Goal: Task Accomplishment & Management: Complete application form

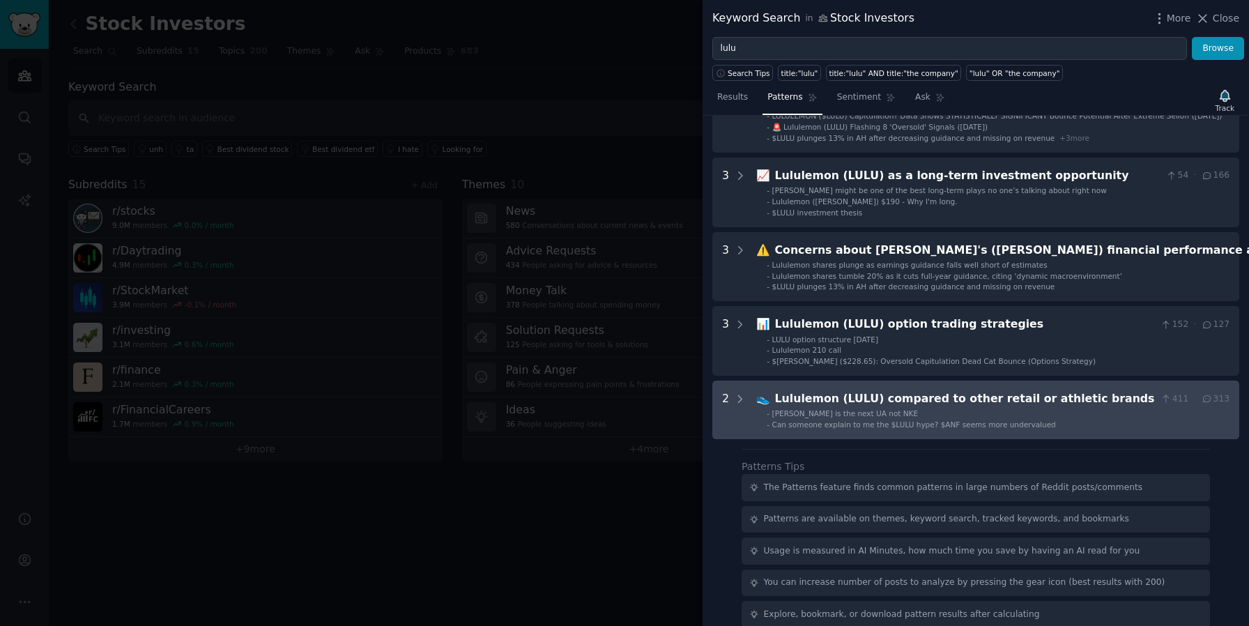
scroll to position [86, 0]
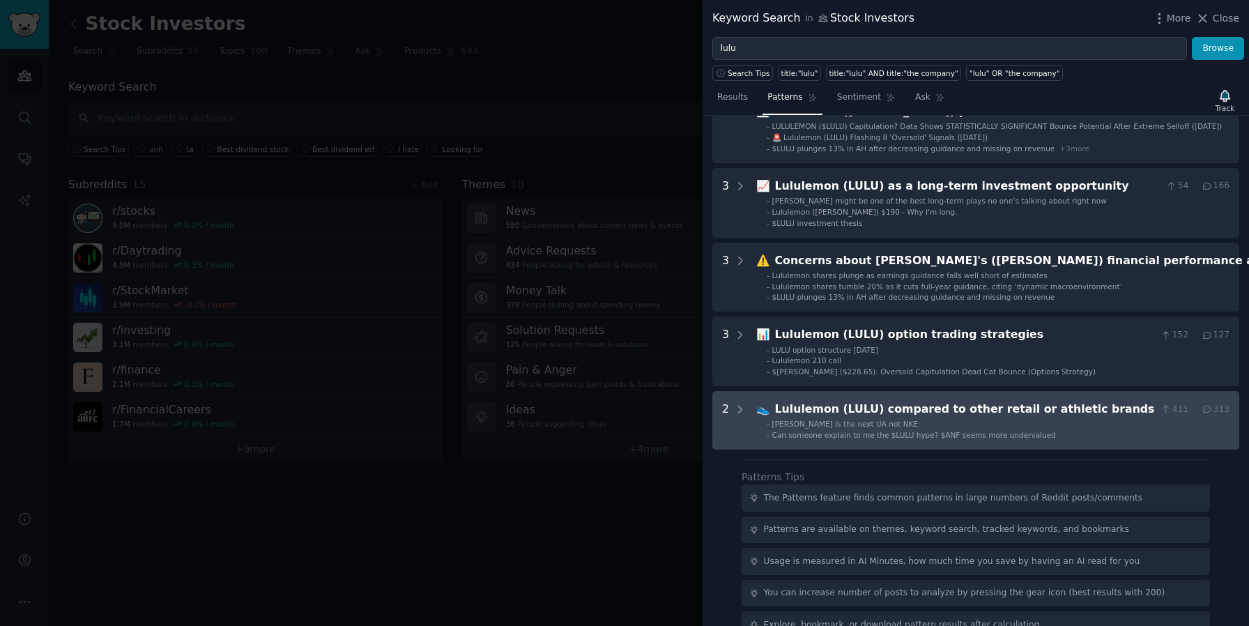
click at [974, 404] on div "Lululemon (LULU) compared to other retail or athletic brands" at bounding box center [965, 409] width 381 height 17
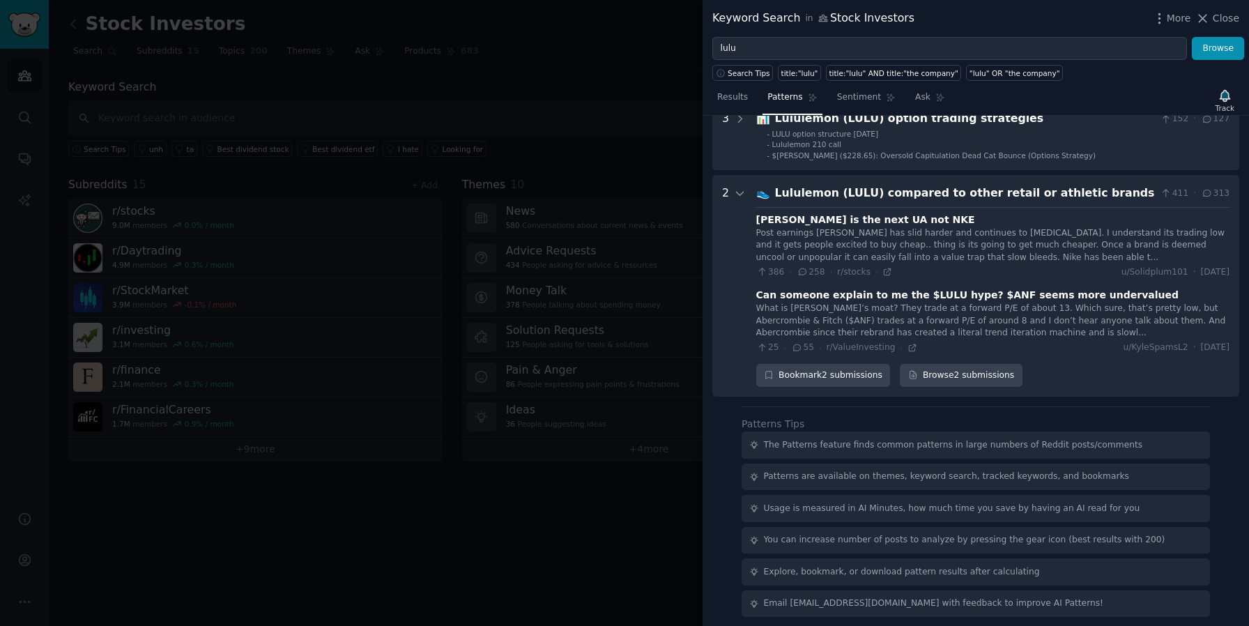
scroll to position [307, 0]
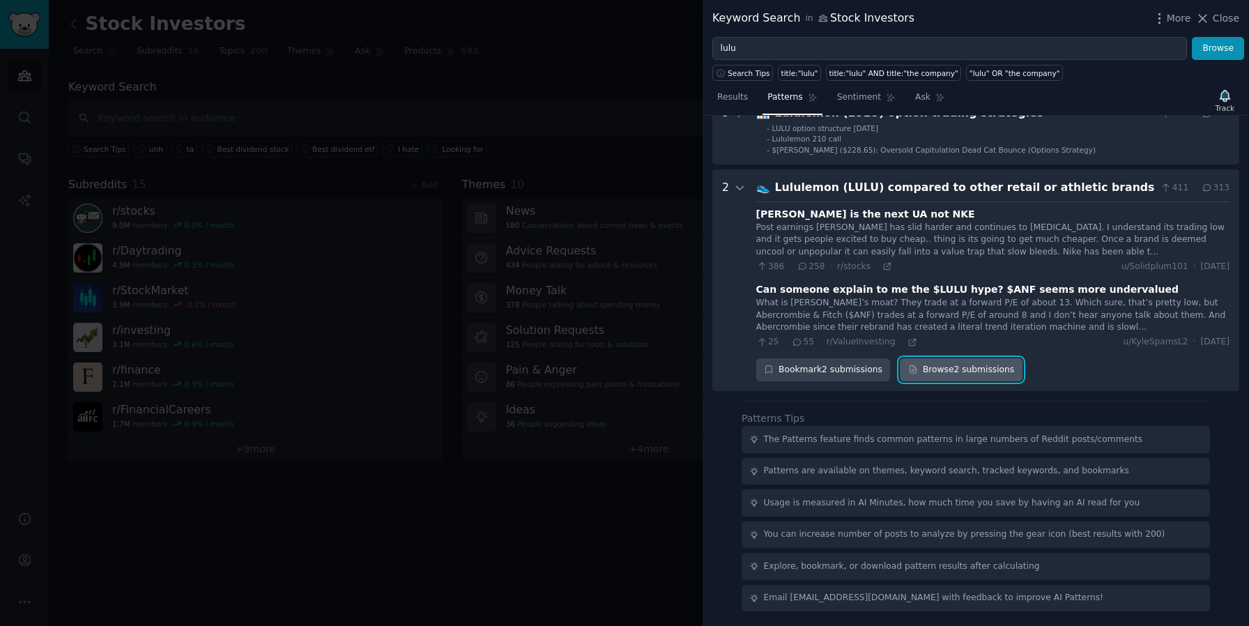
click at [982, 367] on link "Browse 2 submissions" at bounding box center [961, 370] width 122 height 24
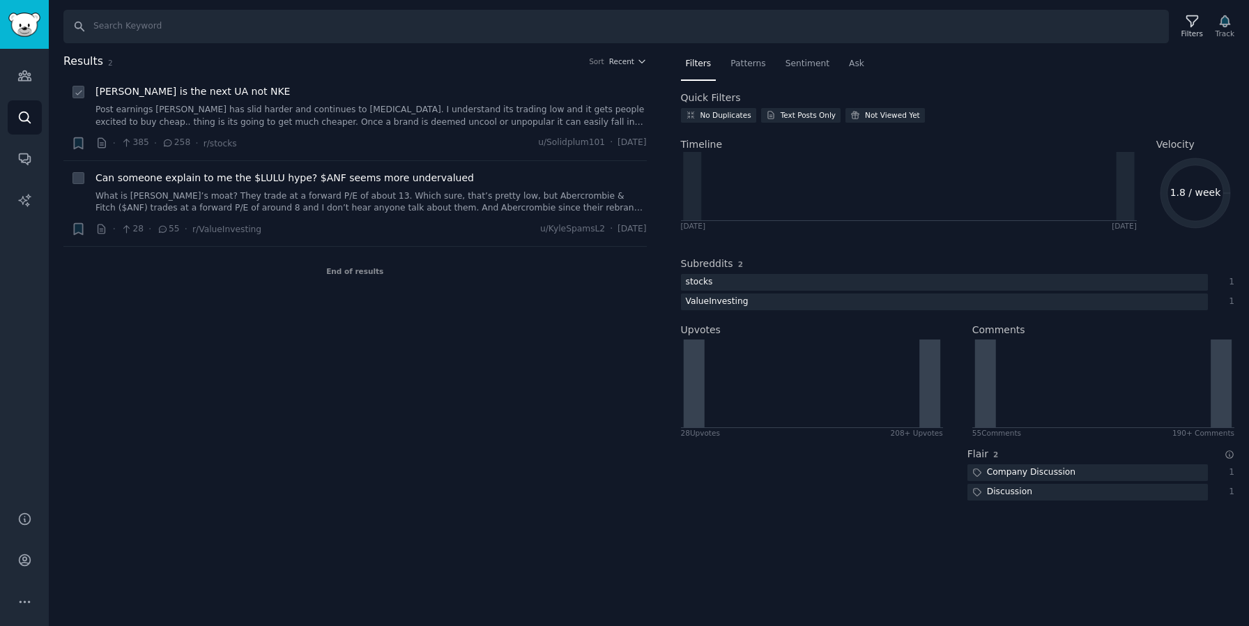
click at [541, 107] on link "Post earnings [PERSON_NAME] has slid harder and continues to [MEDICAL_DATA]. I …" at bounding box center [372, 116] width 552 height 24
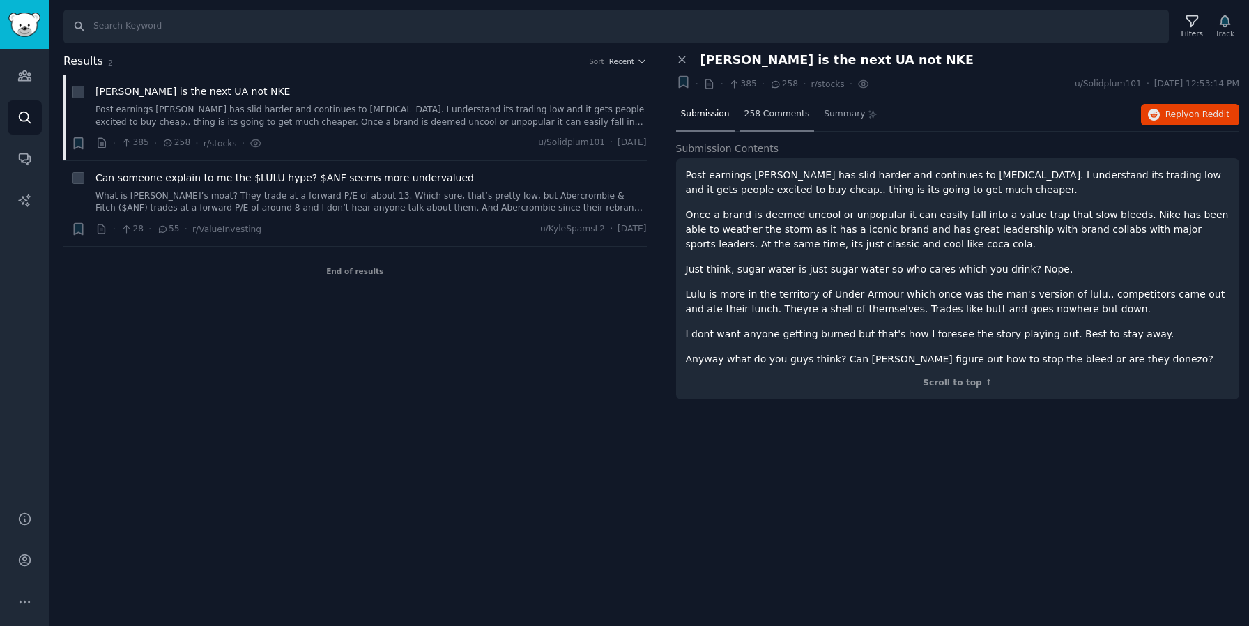
click at [778, 112] on span "258 Comments" at bounding box center [778, 114] width 66 height 13
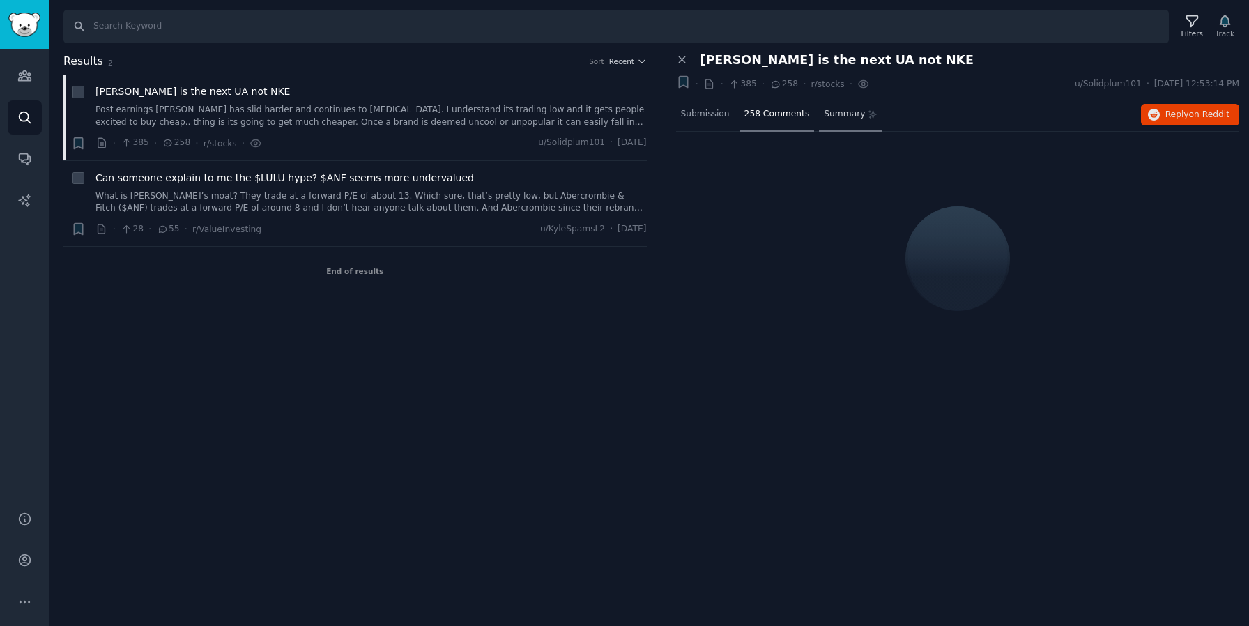
click at [844, 115] on span "Summary" at bounding box center [844, 114] width 41 height 13
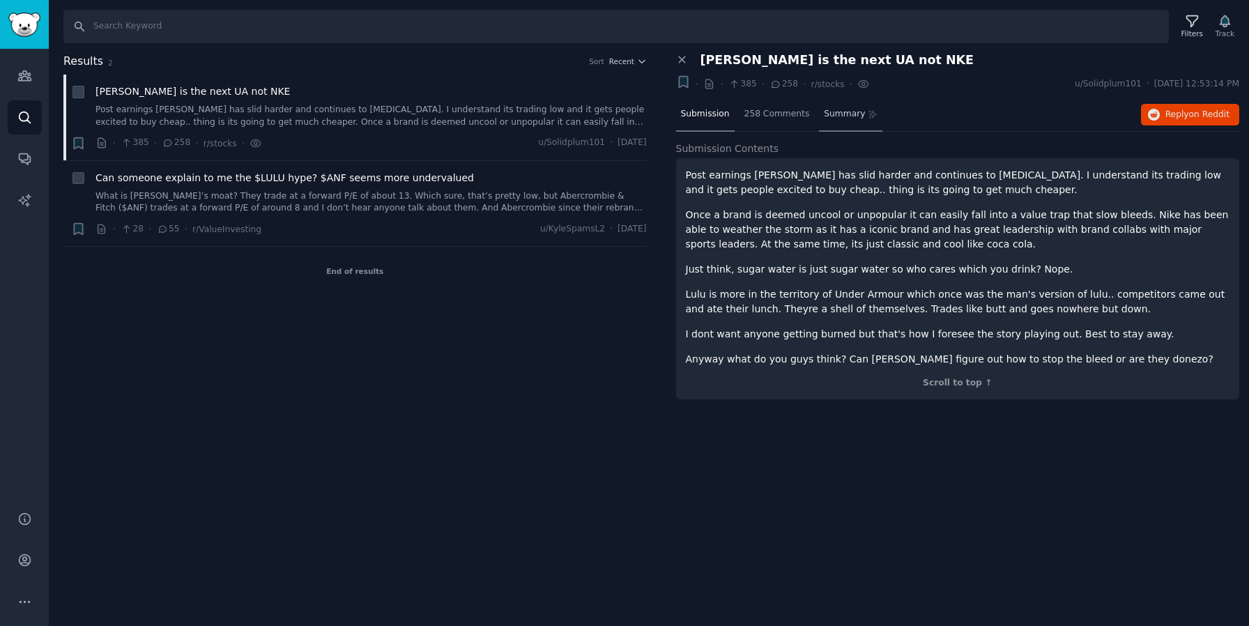
click at [849, 119] on span "Summary" at bounding box center [844, 114] width 41 height 13
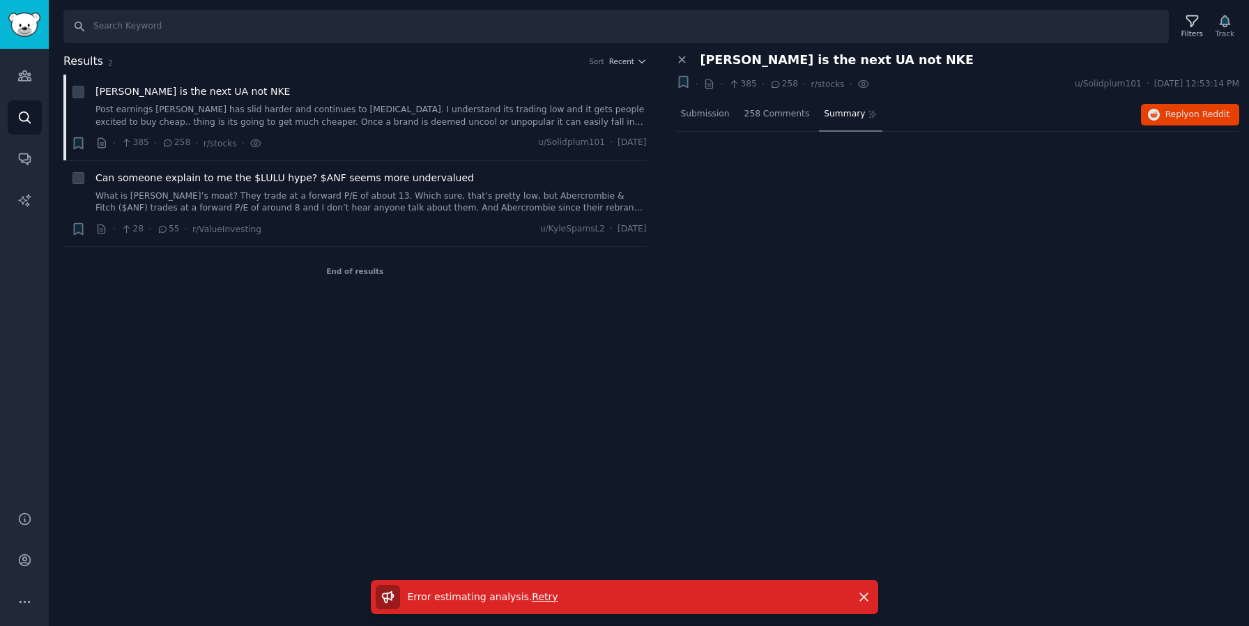
click at [547, 600] on span "Retry" at bounding box center [545, 596] width 26 height 11
click at [22, 565] on icon "Sidebar" at bounding box center [24, 560] width 11 height 11
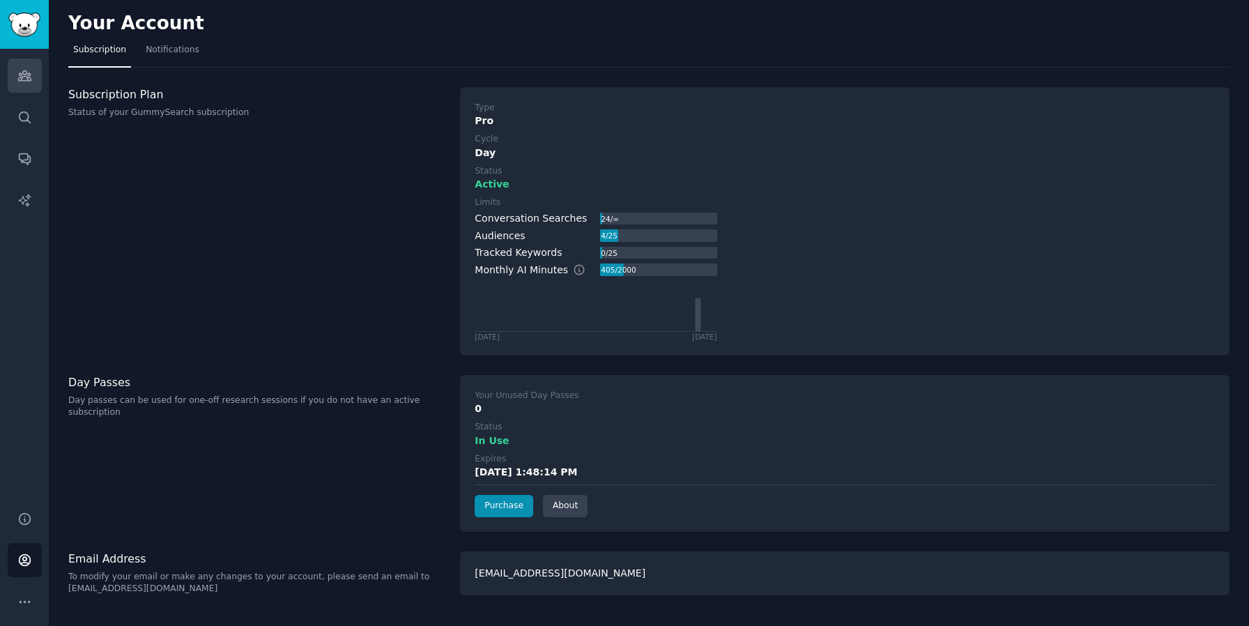
click at [20, 86] on link "Audiences" at bounding box center [25, 76] width 34 height 34
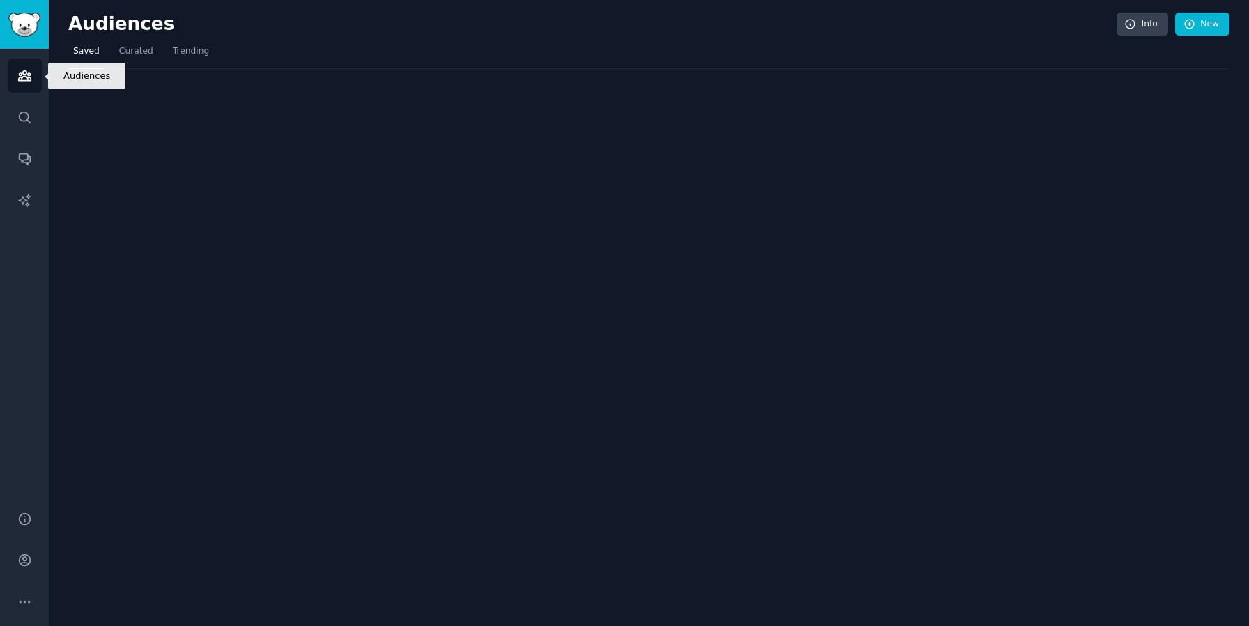
click at [20, 86] on link "Audiences" at bounding box center [25, 76] width 34 height 34
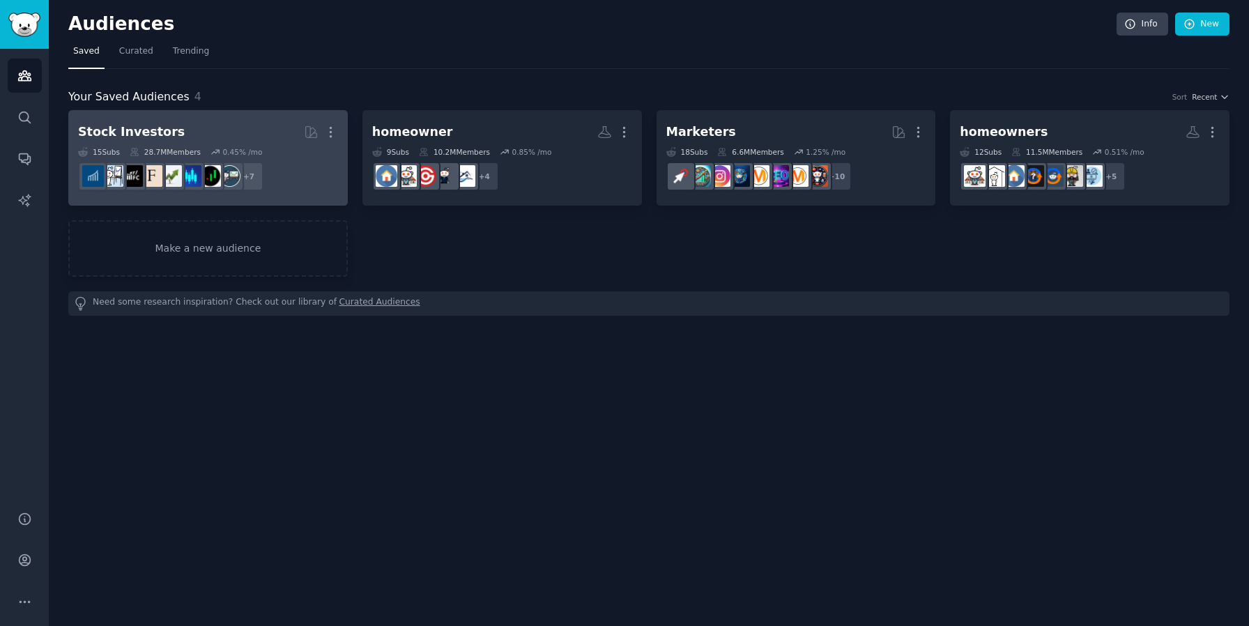
click at [236, 125] on h2 "Stock Investors More" at bounding box center [208, 132] width 260 height 24
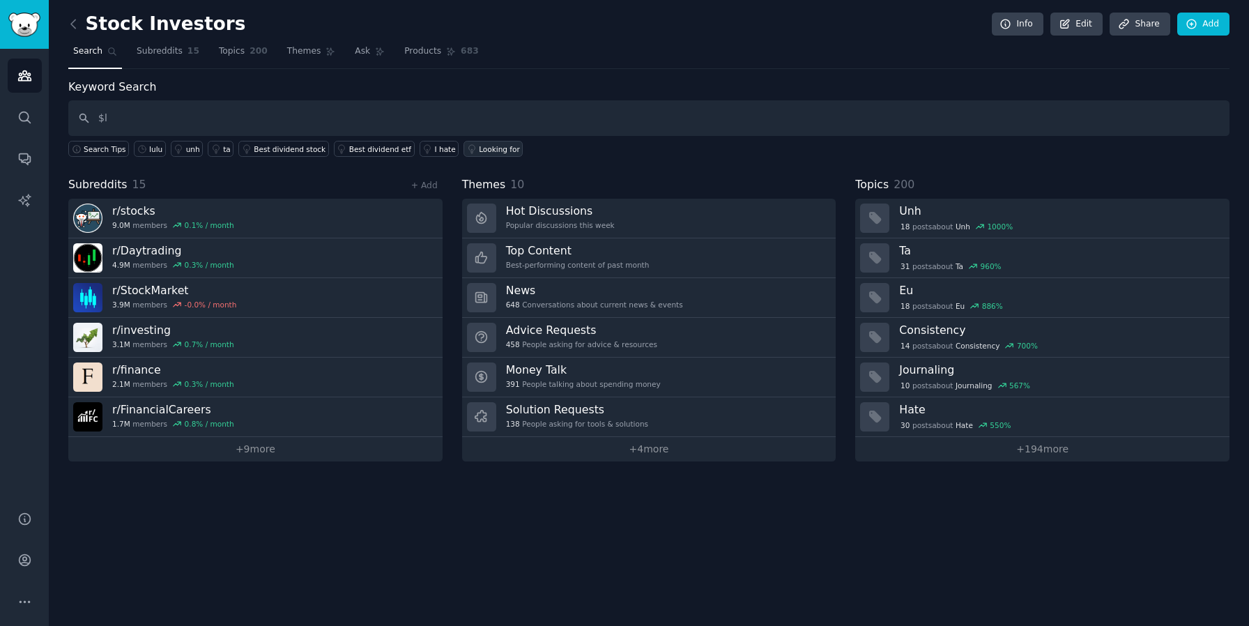
type input "$"
type input "lulu"
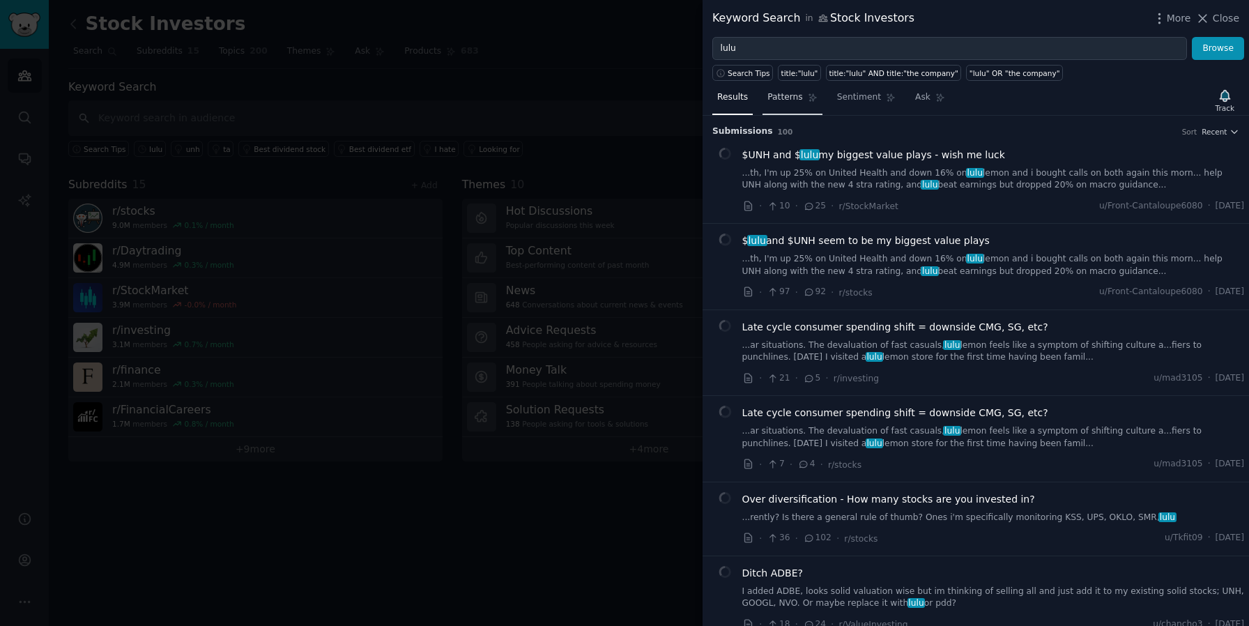
click at [775, 91] on link "Patterns" at bounding box center [792, 100] width 59 height 29
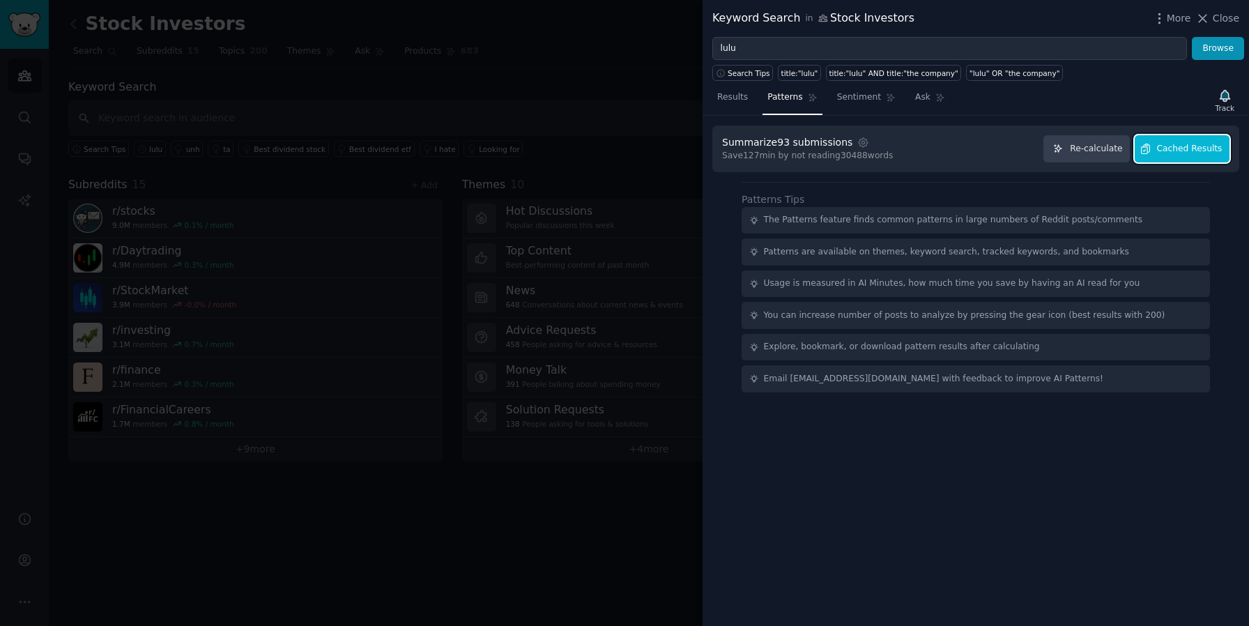
click at [1190, 152] on span "Cached Results" at bounding box center [1190, 149] width 66 height 13
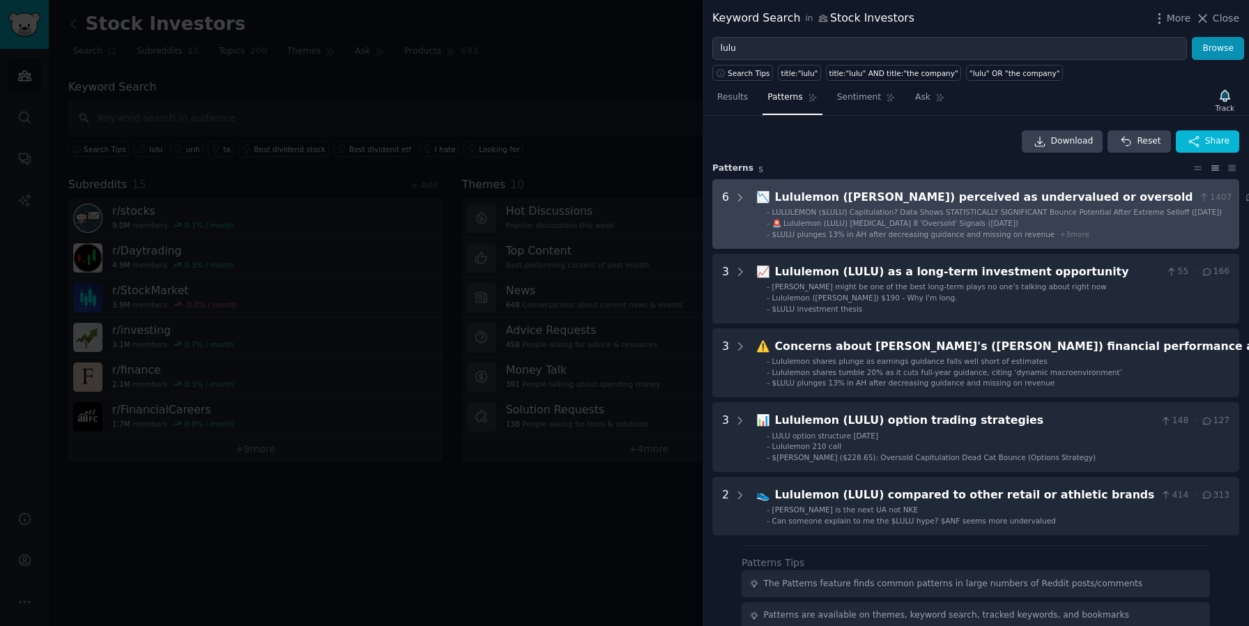
click at [828, 198] on div "Lululemon ([PERSON_NAME]) perceived as undervalued or oversold" at bounding box center [984, 197] width 418 height 17
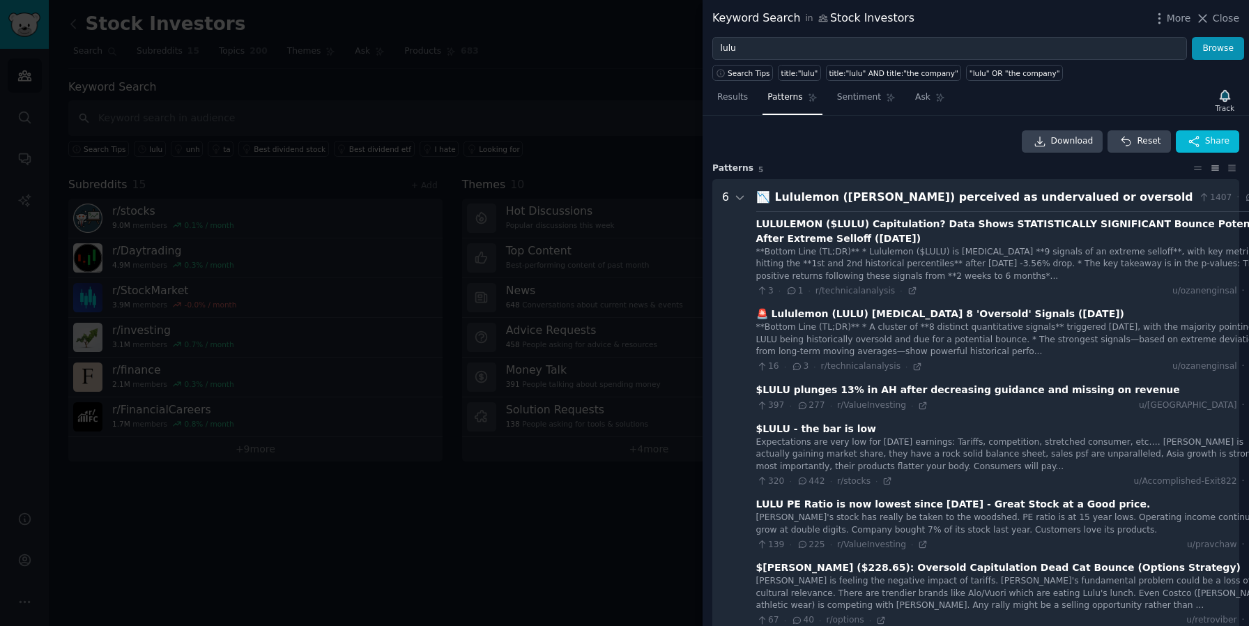
click at [901, 228] on div "LULULEMON ($LULU) Capitulation? Data Shows STATISTICALLY SIGNIFICANT Bounce Pot…" at bounding box center [1018, 231] width 522 height 29
click at [1008, 215] on div "LULULEMON ($LULU) Capitulation? Data Shows STATISTICALLY SIGNIFICANT Bounce Pot…" at bounding box center [1018, 419] width 522 height 416
click at [852, 200] on div "Lululemon ([PERSON_NAME]) perceived as undervalued or oversold" at bounding box center [984, 197] width 418 height 17
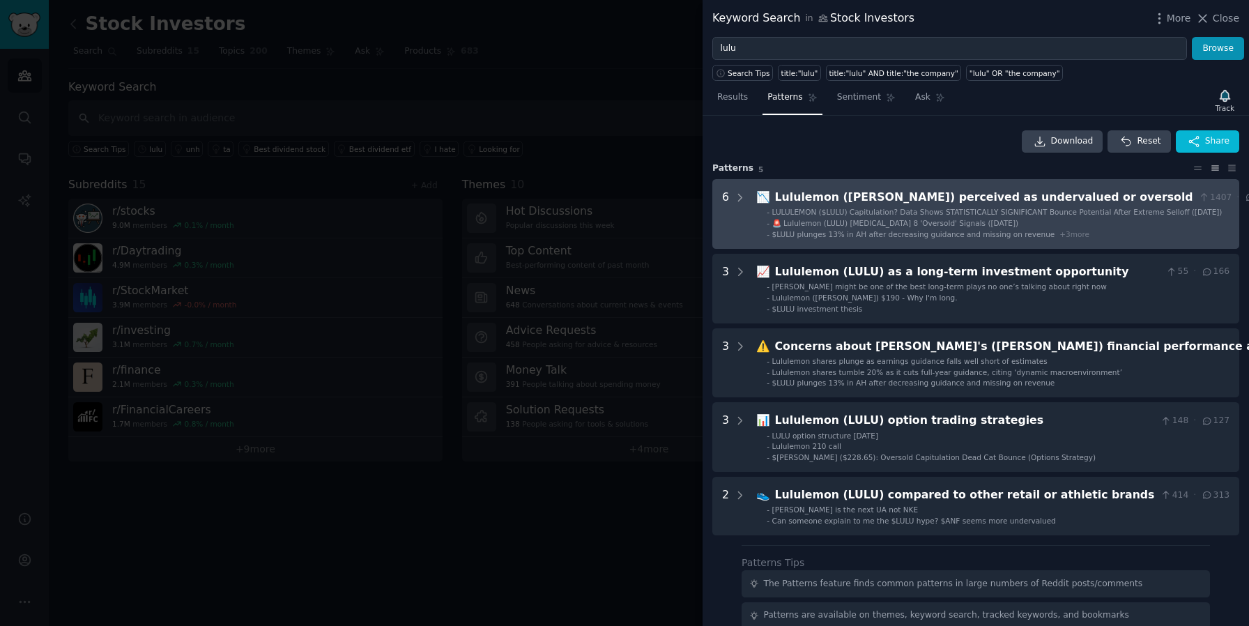
click at [1058, 199] on div "Lululemon ([PERSON_NAME]) perceived as undervalued or oversold" at bounding box center [984, 197] width 418 height 17
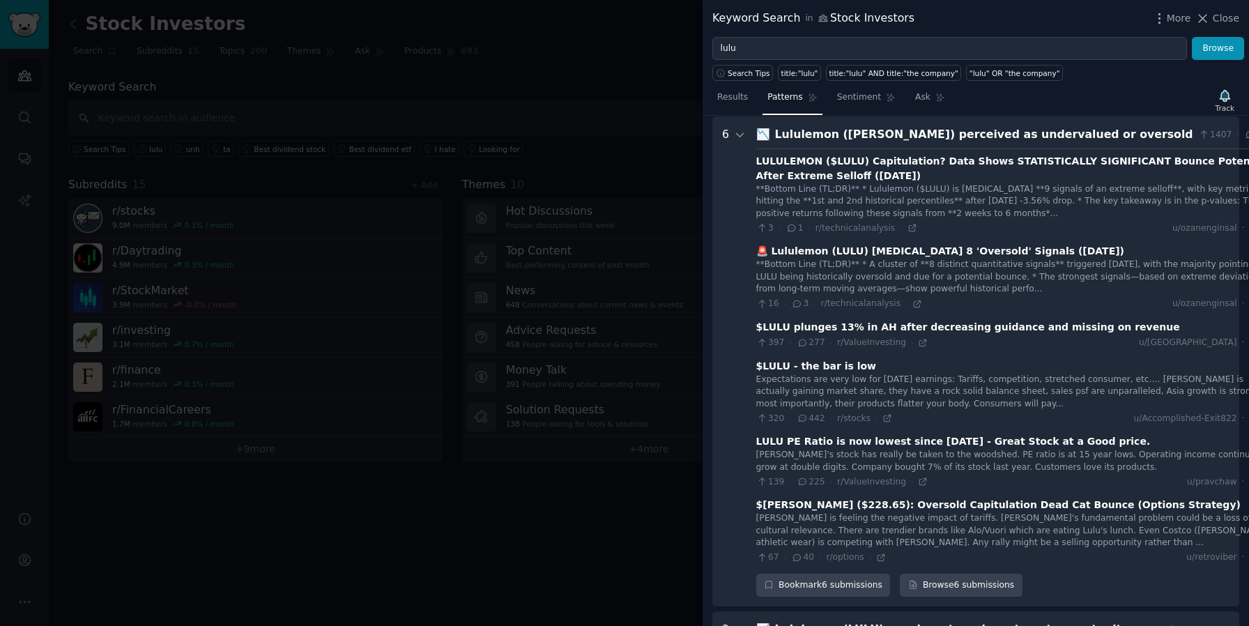
scroll to position [63, 0]
click at [879, 161] on div "LULULEMON ($LULU) Capitulation? Data Shows STATISTICALLY SIGNIFICANT Bounce Pot…" at bounding box center [1018, 167] width 522 height 29
click at [909, 225] on icon at bounding box center [912, 228] width 6 height 6
click at [652, 77] on div at bounding box center [624, 313] width 1249 height 626
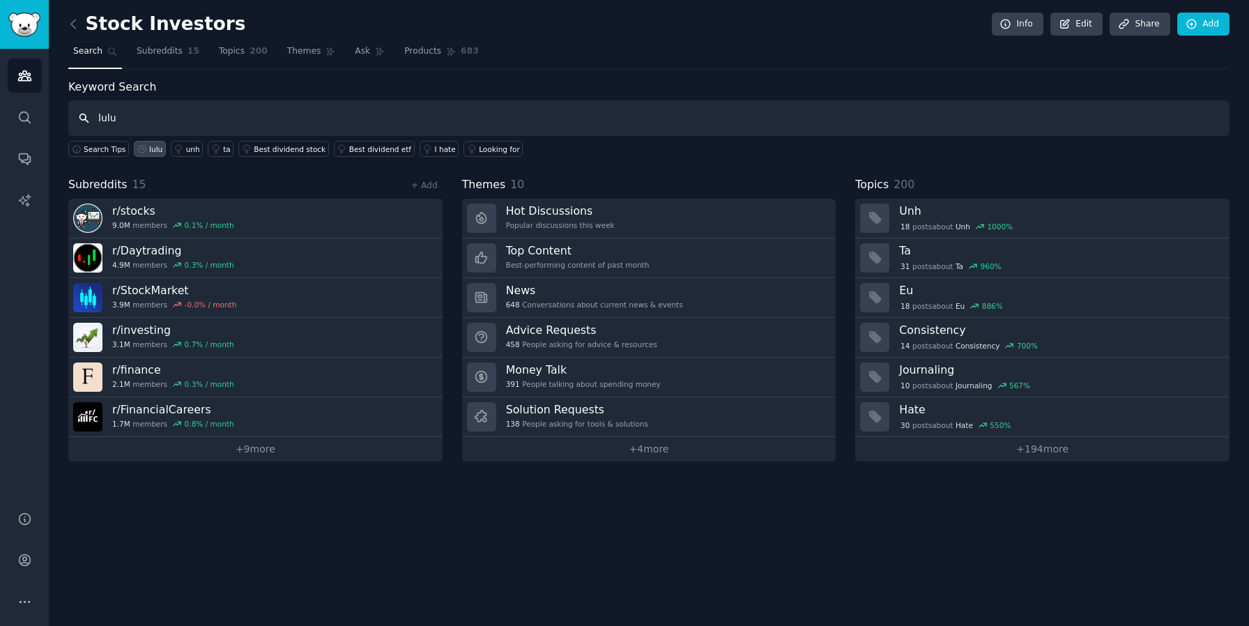
type input "lulu"
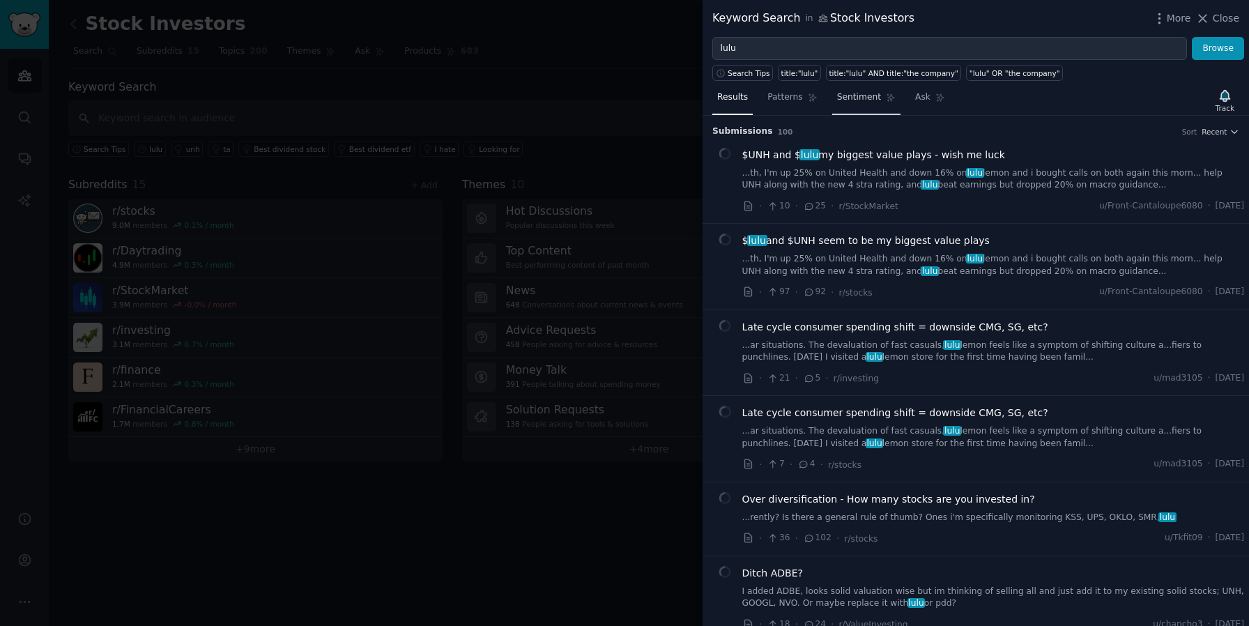
click at [844, 93] on span "Sentiment" at bounding box center [859, 97] width 44 height 13
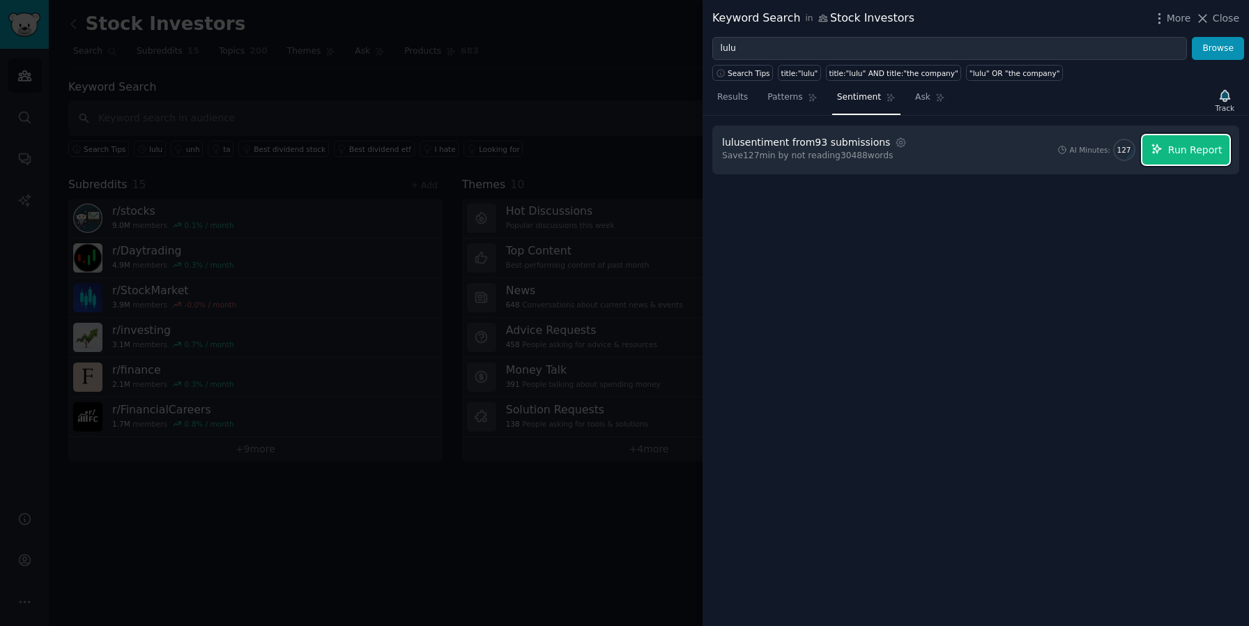
click at [1194, 144] on span "Run Report" at bounding box center [1196, 150] width 54 height 15
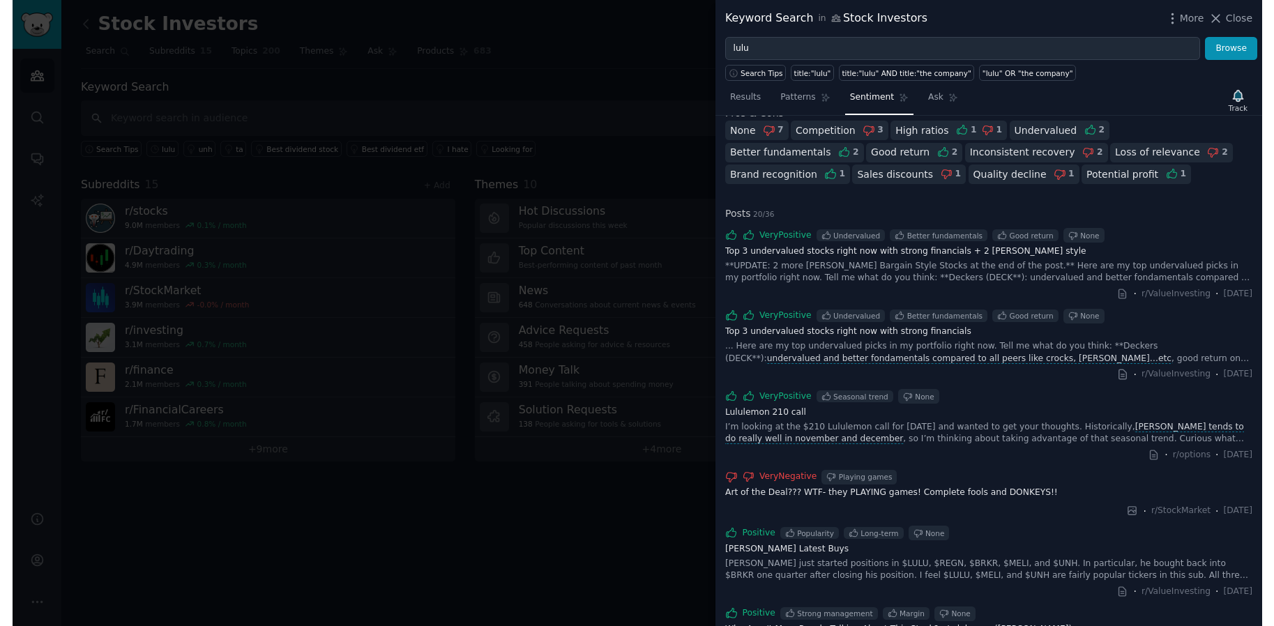
scroll to position [266, 0]
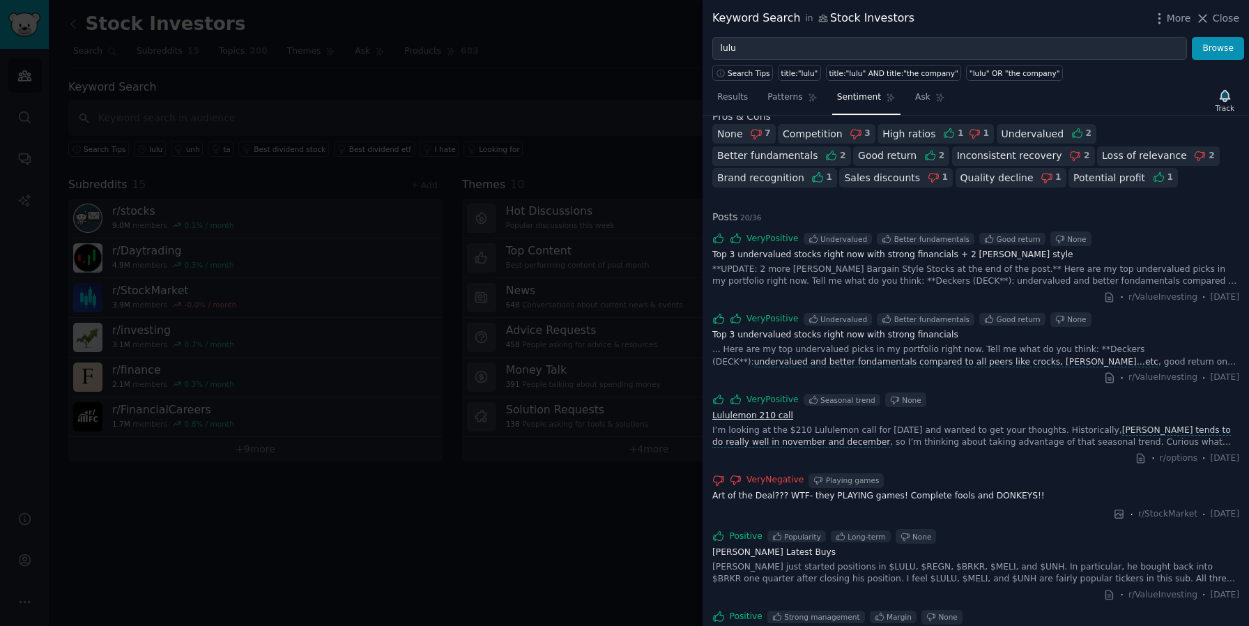
click at [778, 412] on link "Lululemon 210 call" at bounding box center [976, 416] width 527 height 13
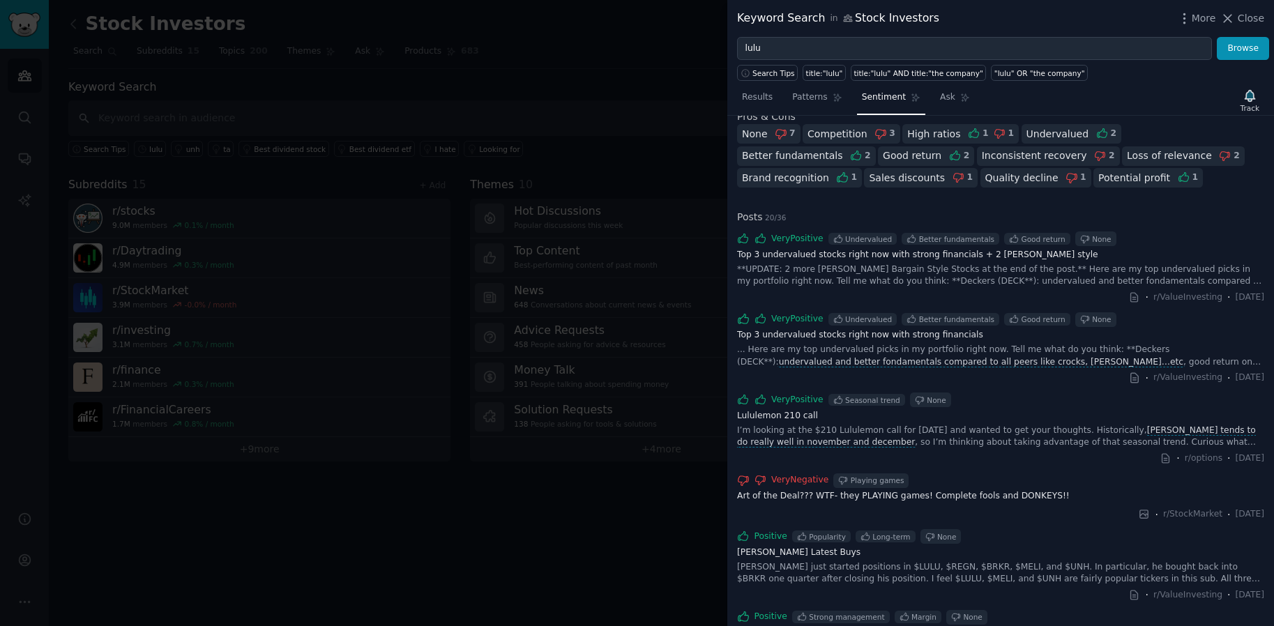
click at [662, 105] on div at bounding box center [637, 313] width 1274 height 626
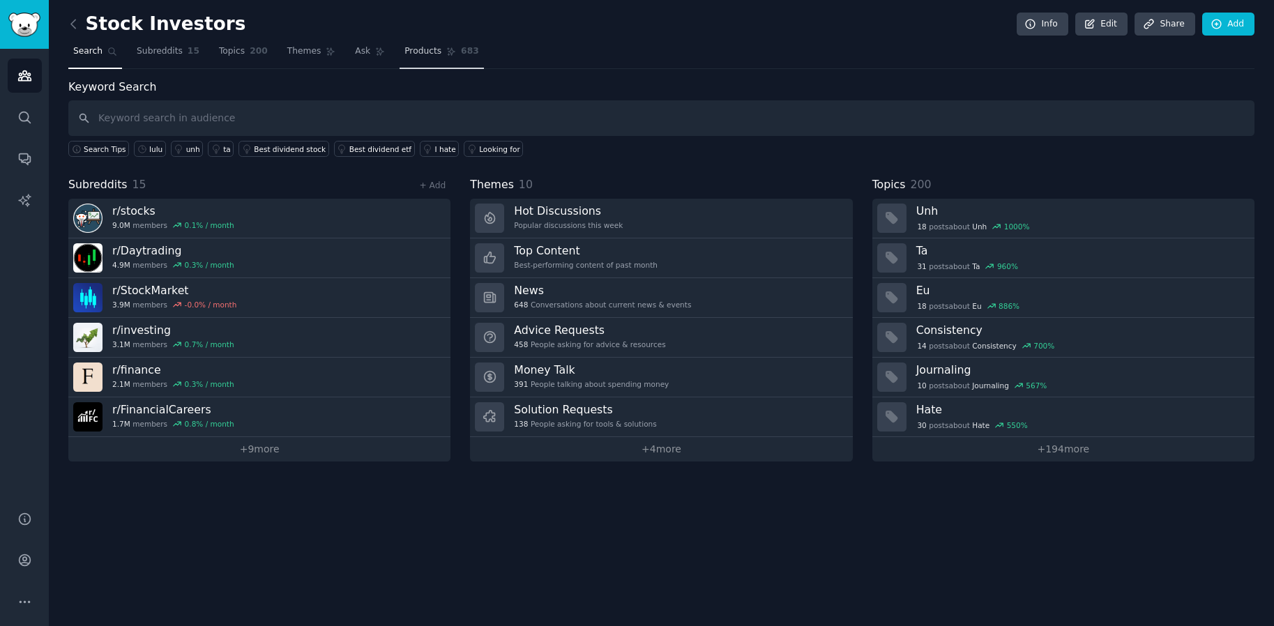
click at [430, 56] on span "Products" at bounding box center [422, 51] width 37 height 13
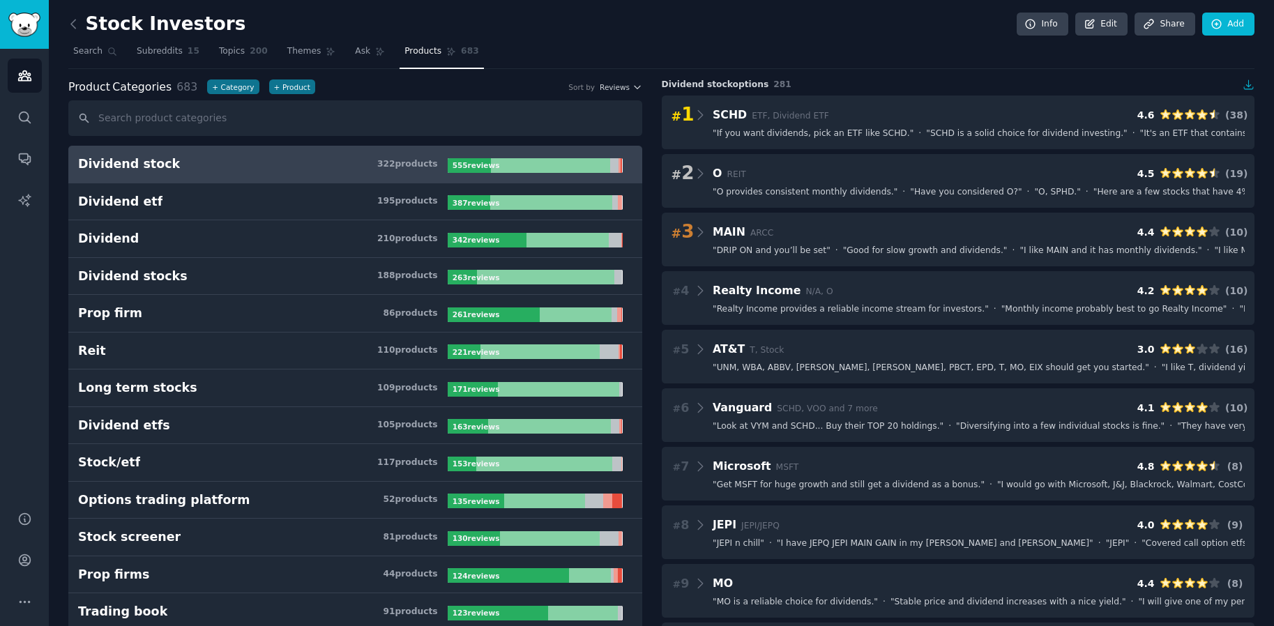
click at [4, 83] on div "Audiences Search Conversations AI Reports" at bounding box center [24, 272] width 49 height 446
click at [26, 78] on icon "Sidebar" at bounding box center [24, 76] width 13 height 10
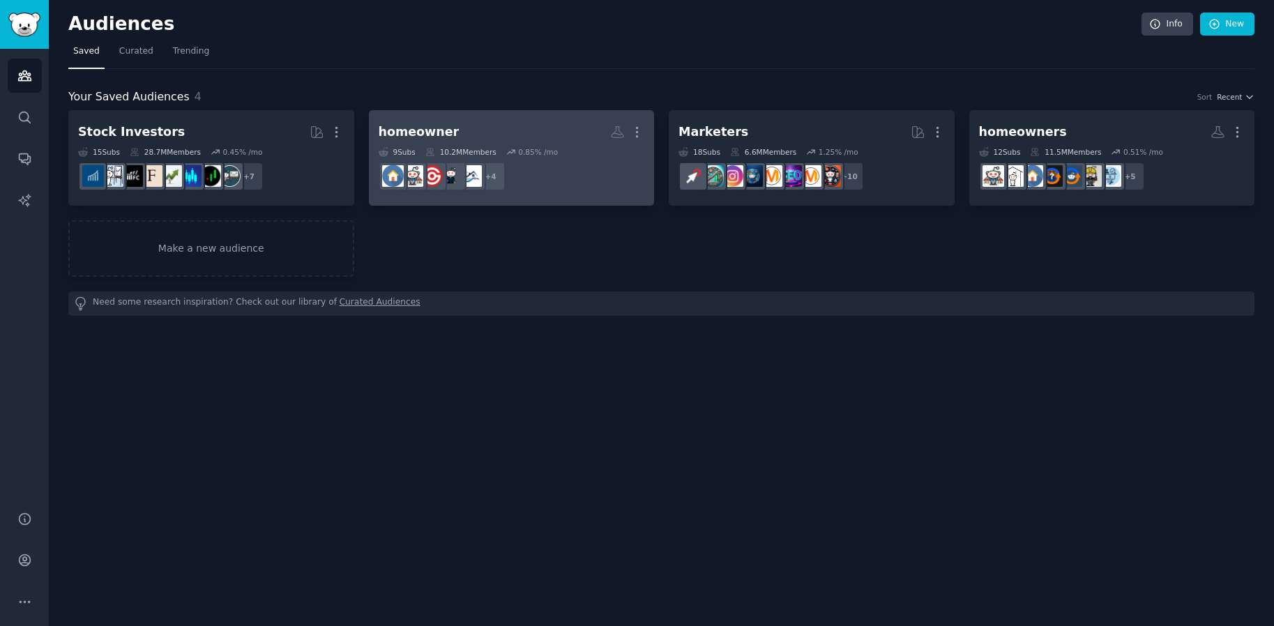
click at [527, 121] on h2 "homeowner More" at bounding box center [512, 132] width 266 height 24
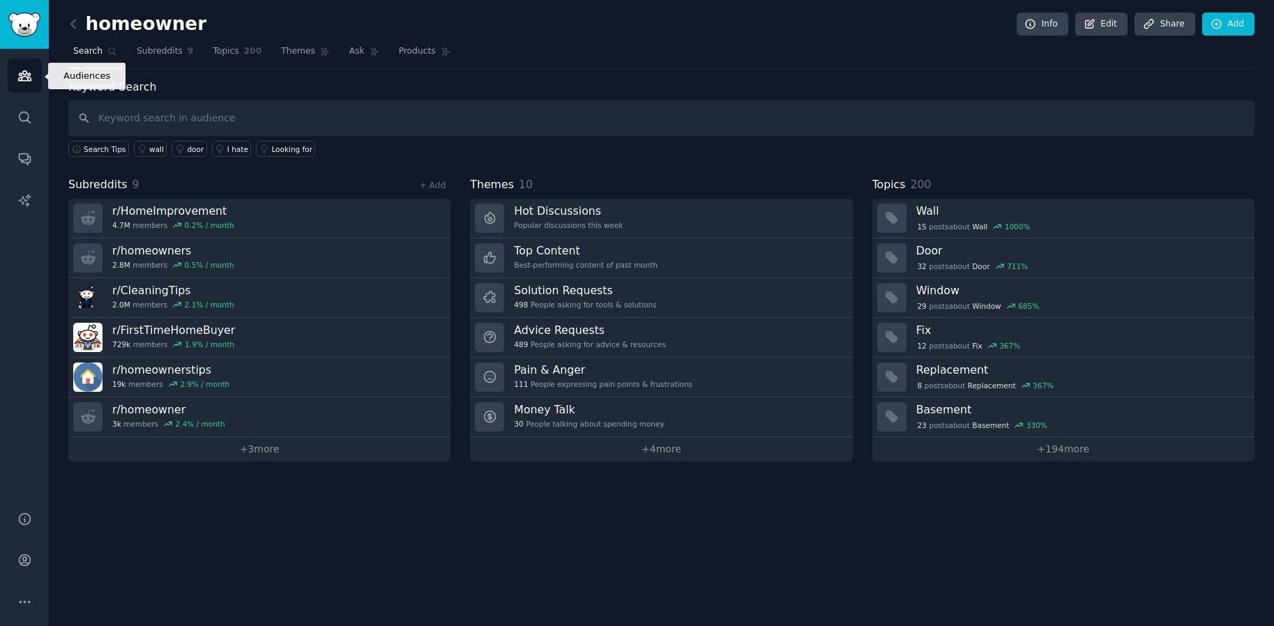
click at [27, 79] on icon "Sidebar" at bounding box center [24, 76] width 13 height 10
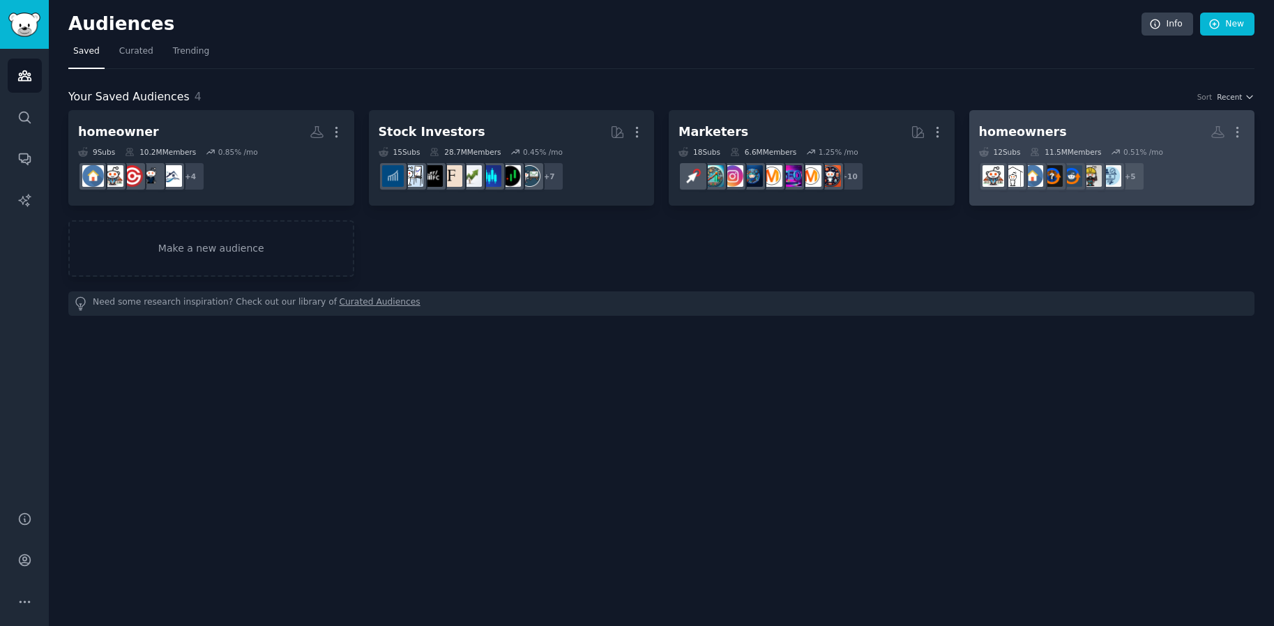
click at [1097, 121] on h2 "homeowners More" at bounding box center [1112, 132] width 266 height 24
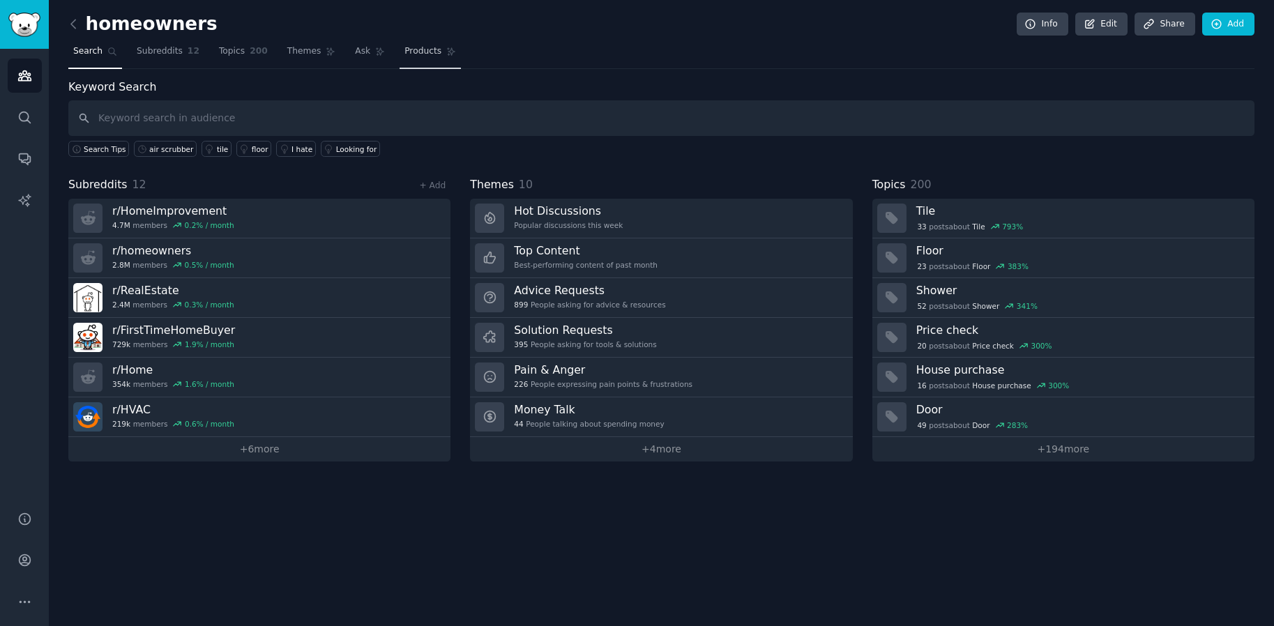
click at [416, 54] on span "Products" at bounding box center [422, 51] width 37 height 13
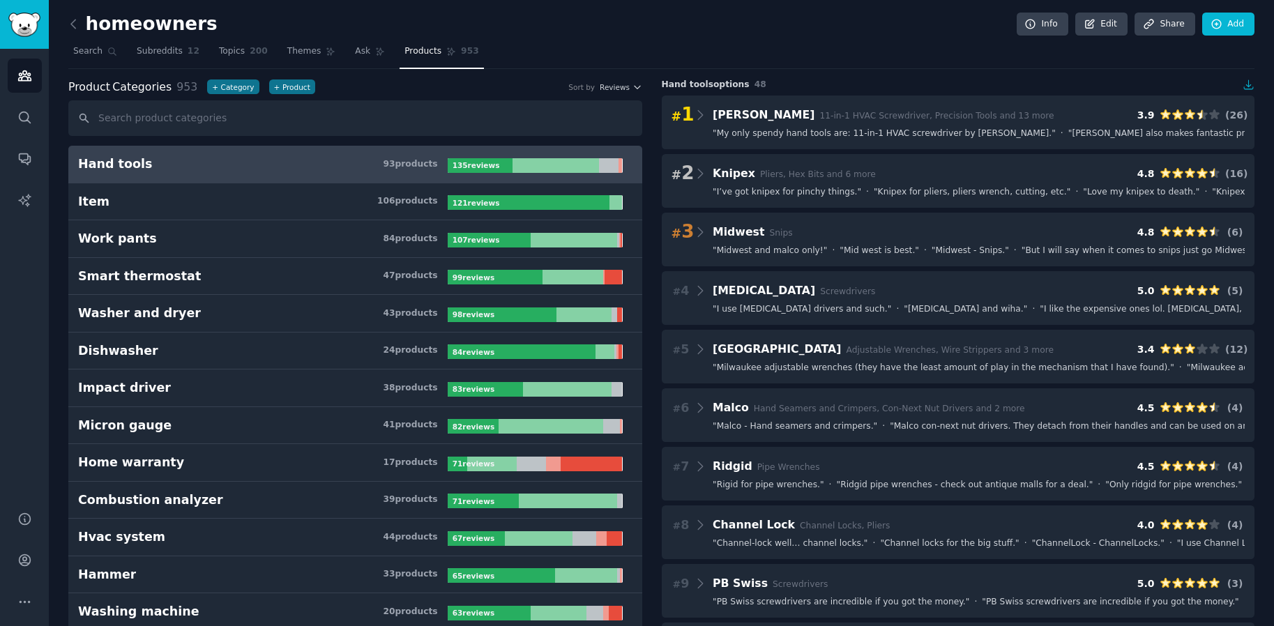
click at [295, 36] on div "homeowners Info Edit Share Add" at bounding box center [661, 27] width 1186 height 29
click at [301, 52] on span "Themes" at bounding box center [304, 51] width 34 height 13
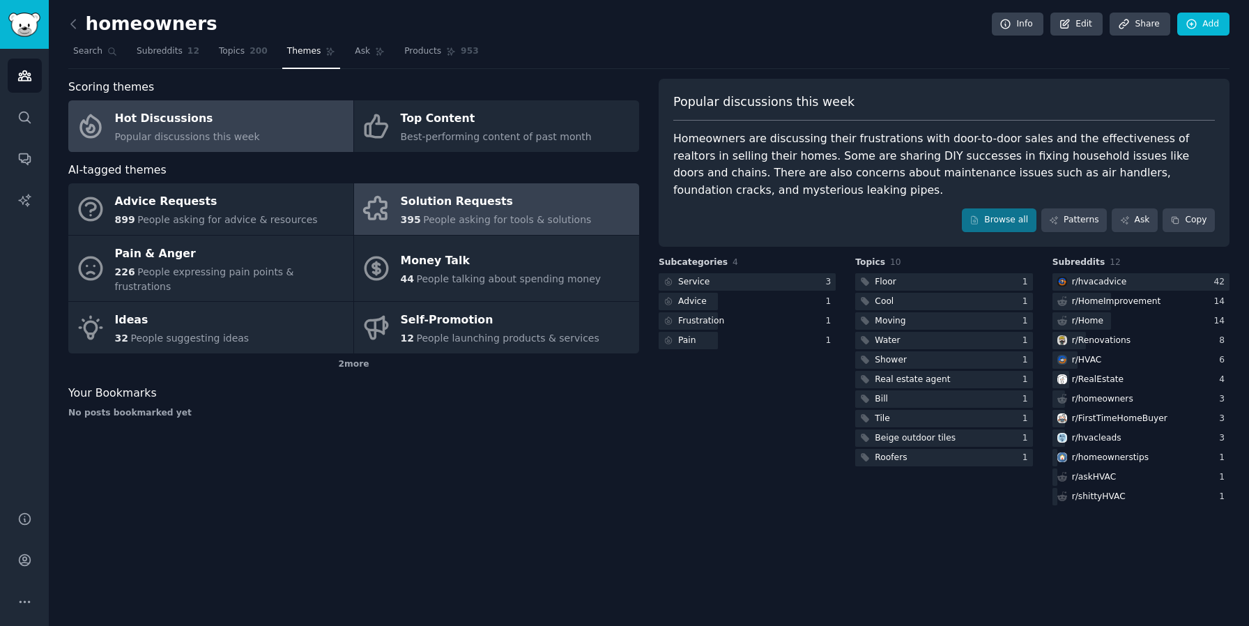
click at [489, 204] on div "Solution Requests" at bounding box center [496, 202] width 191 height 22
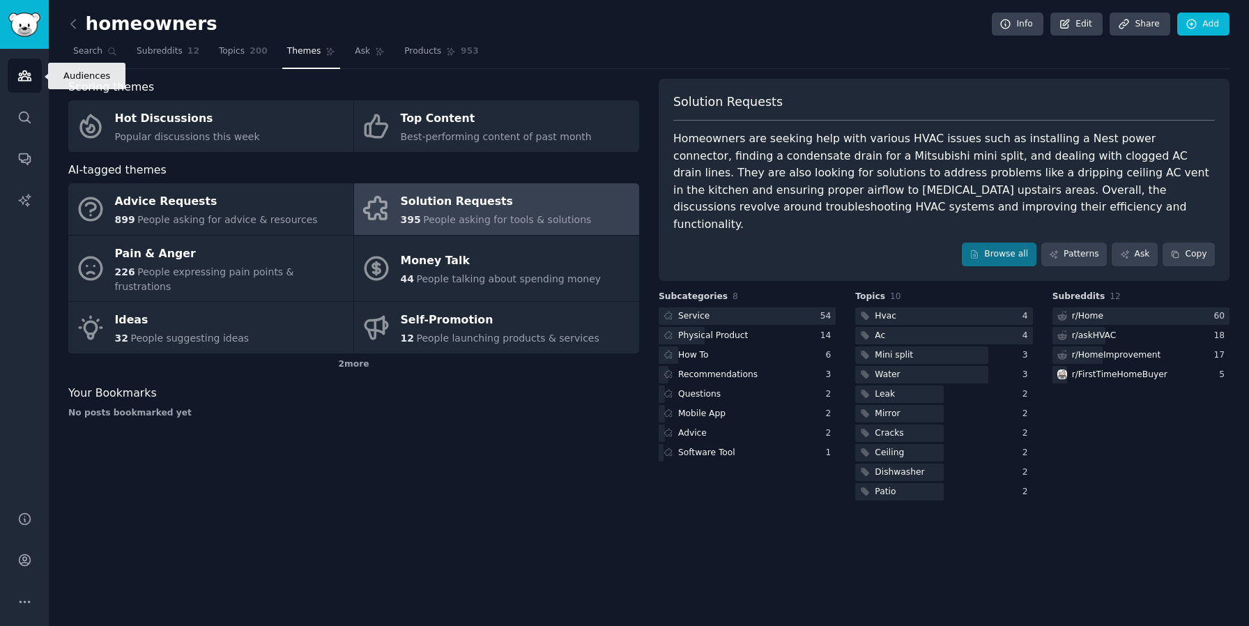
click at [18, 72] on icon "Sidebar" at bounding box center [24, 75] width 15 height 15
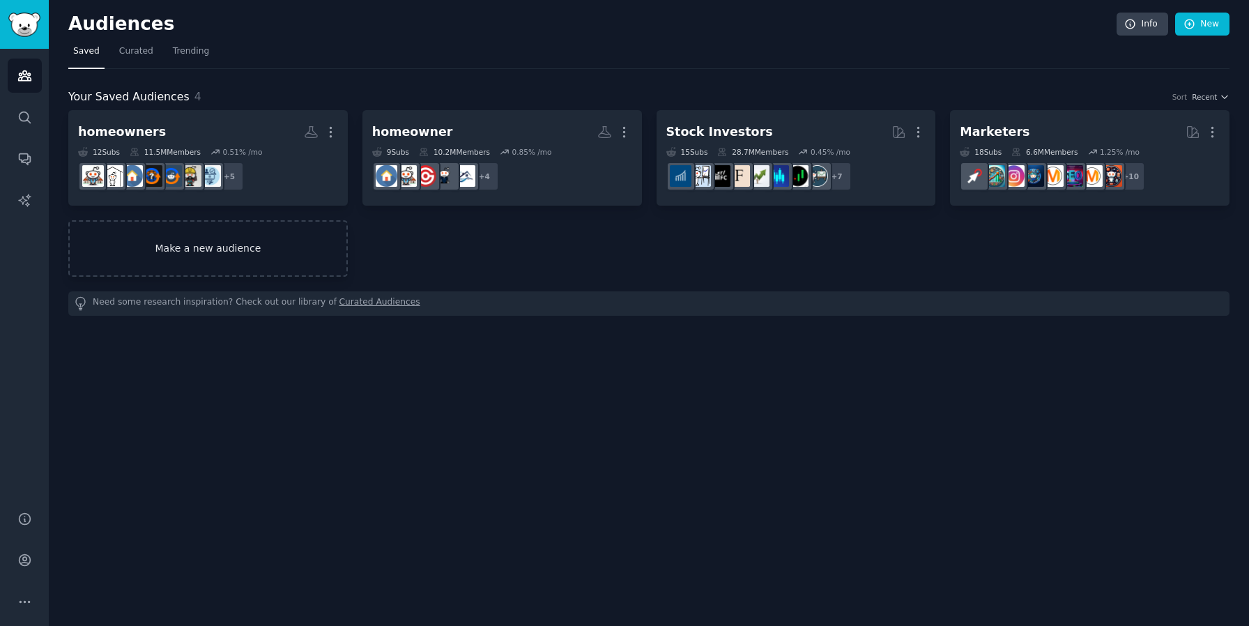
click at [298, 243] on link "Make a new audience" at bounding box center [208, 248] width 280 height 56
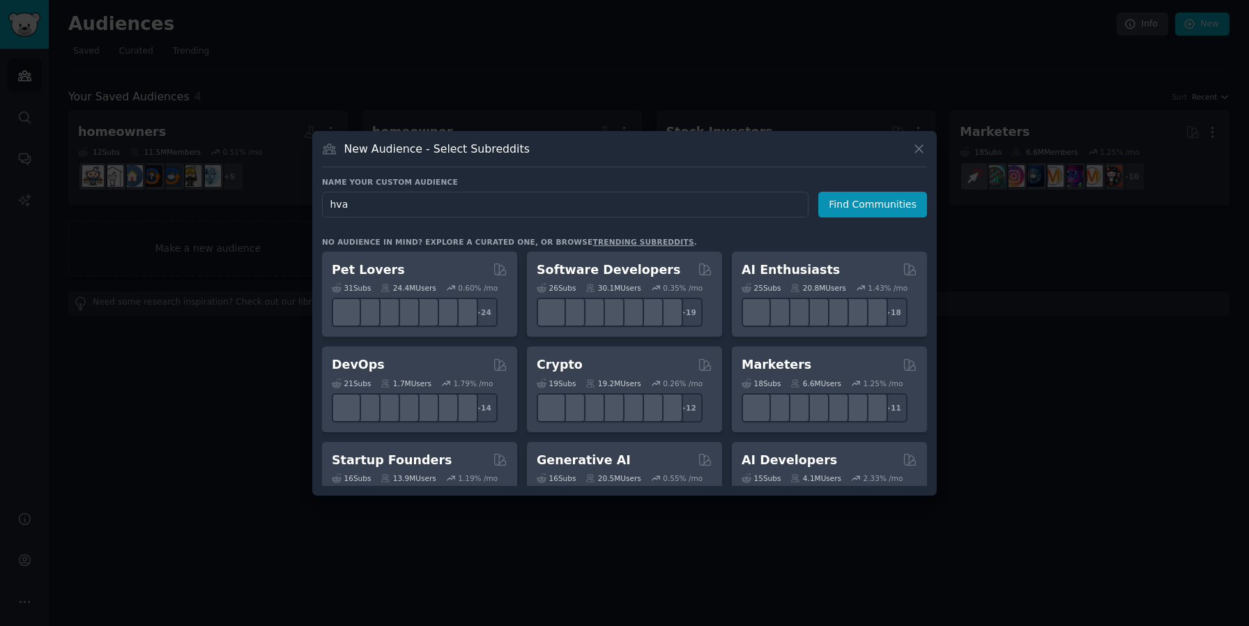
type input "hvac"
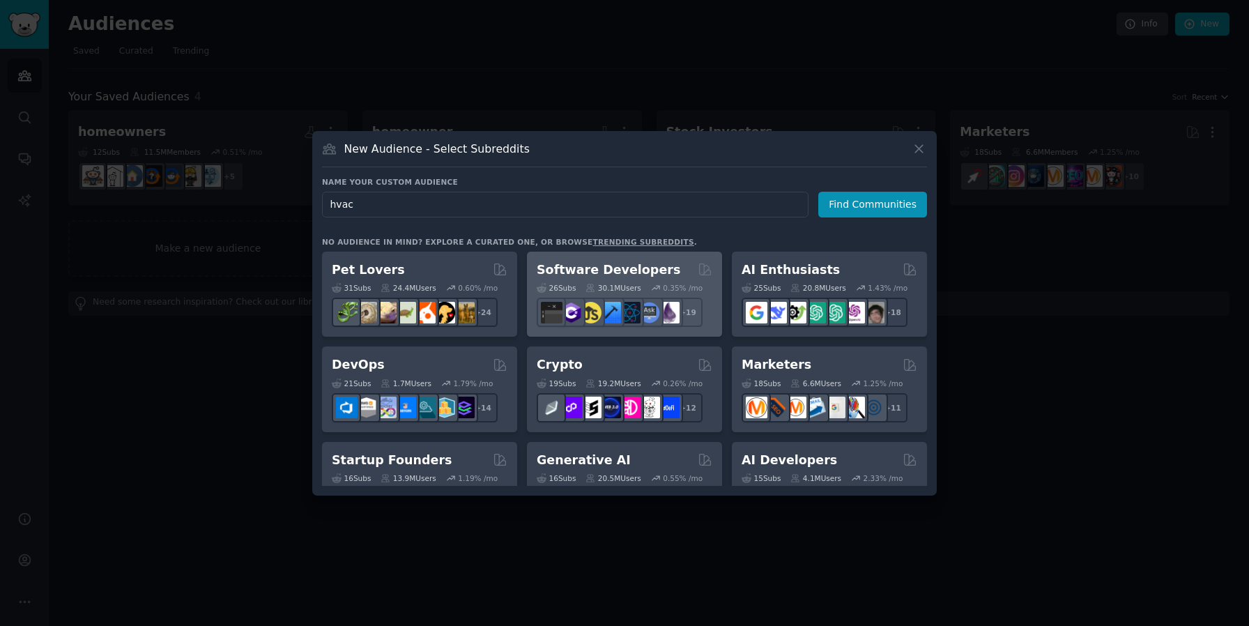
click button "Find Communities" at bounding box center [873, 205] width 109 height 26
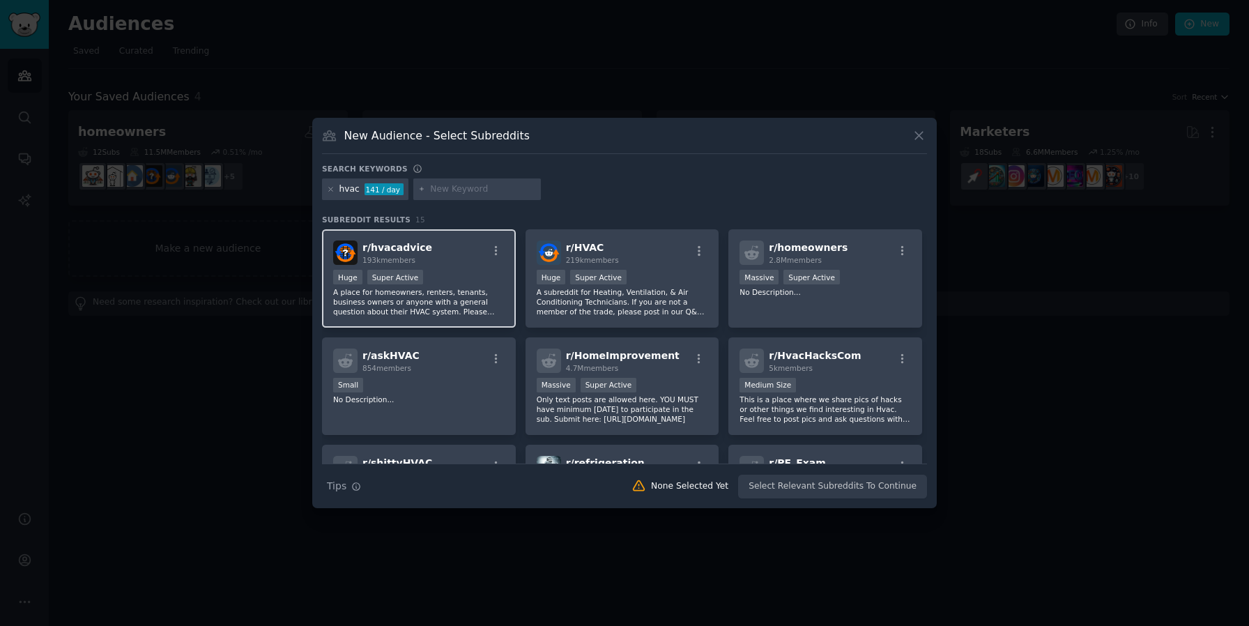
click at [471, 305] on p "A place for homeowners, renters, tenants, business owners or anyone with a gene…" at bounding box center [419, 301] width 172 height 29
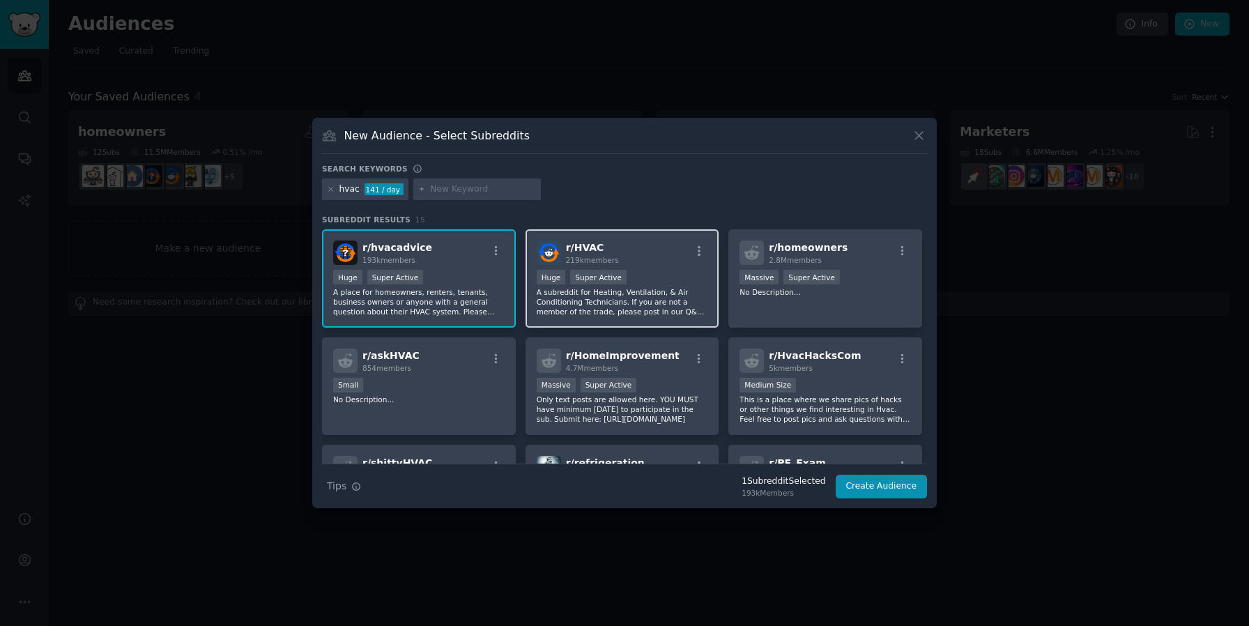
click at [662, 308] on p "A subreddit for Heating, Ventilation, & Air Conditioning Technicians. If you ar…" at bounding box center [623, 301] width 172 height 29
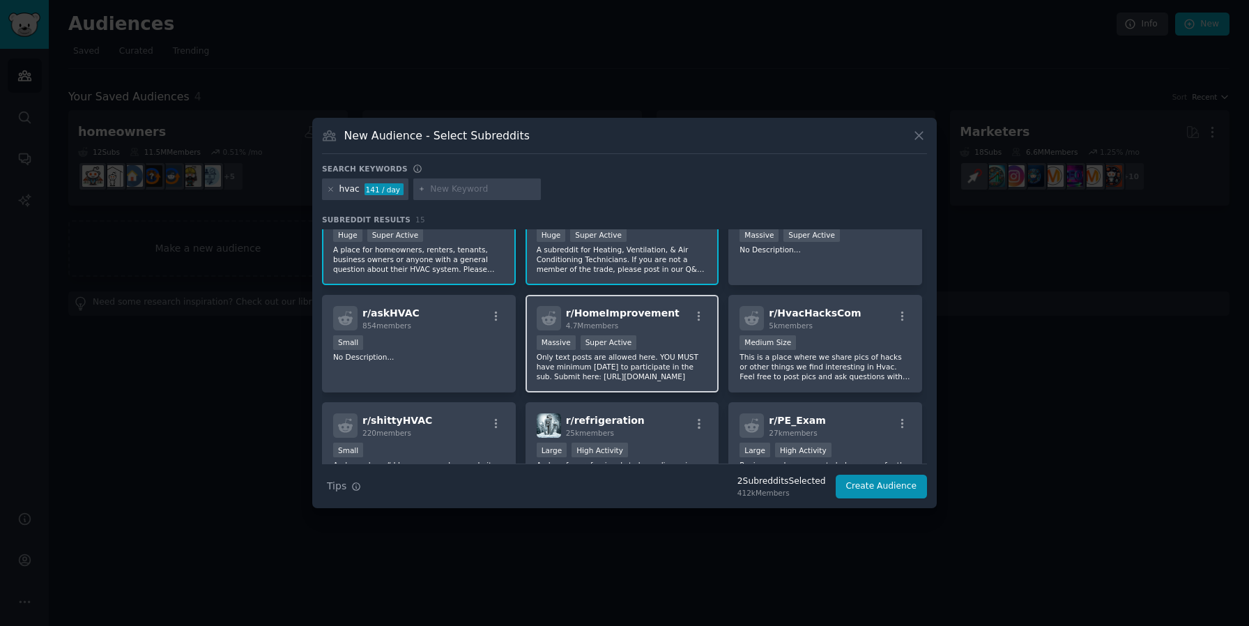
scroll to position [65, 0]
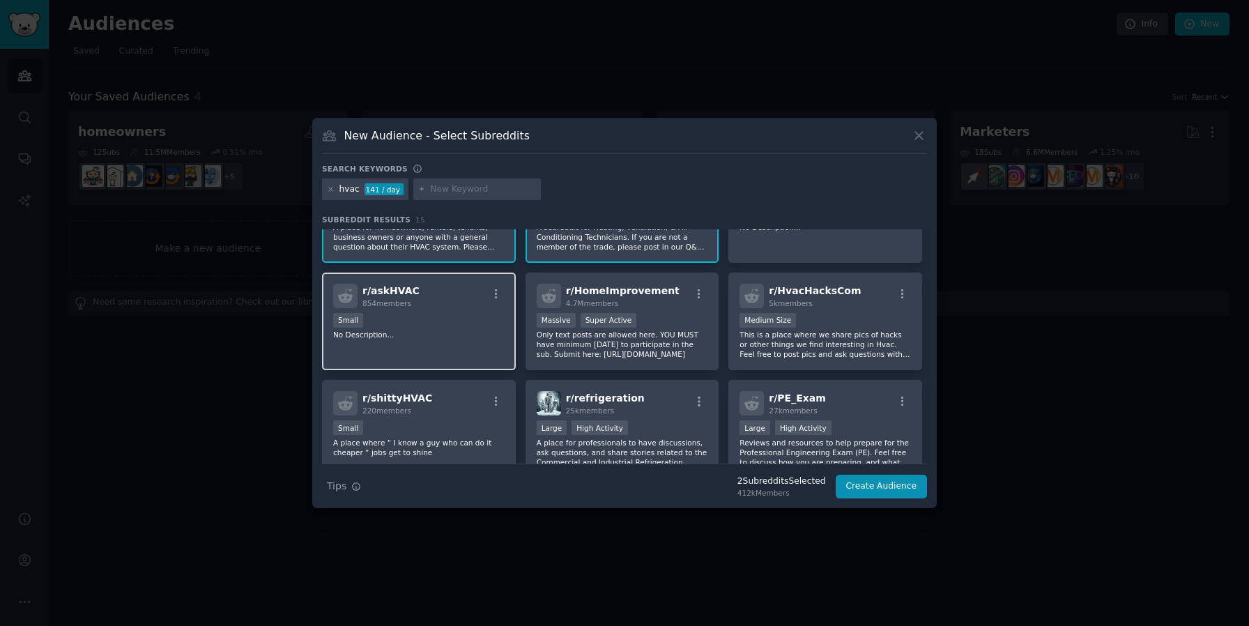
click at [460, 332] on p "No Description..." at bounding box center [419, 335] width 172 height 10
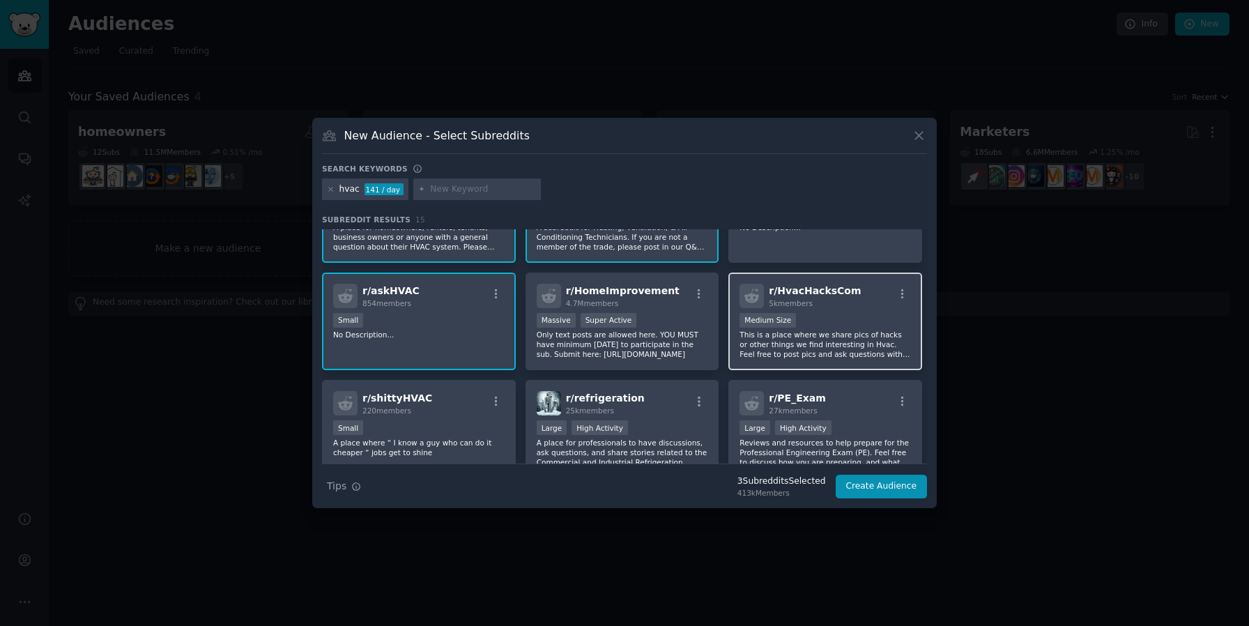
click at [821, 344] on p "This is a place where we share pics of hacks or other things we find interestin…" at bounding box center [826, 344] width 172 height 29
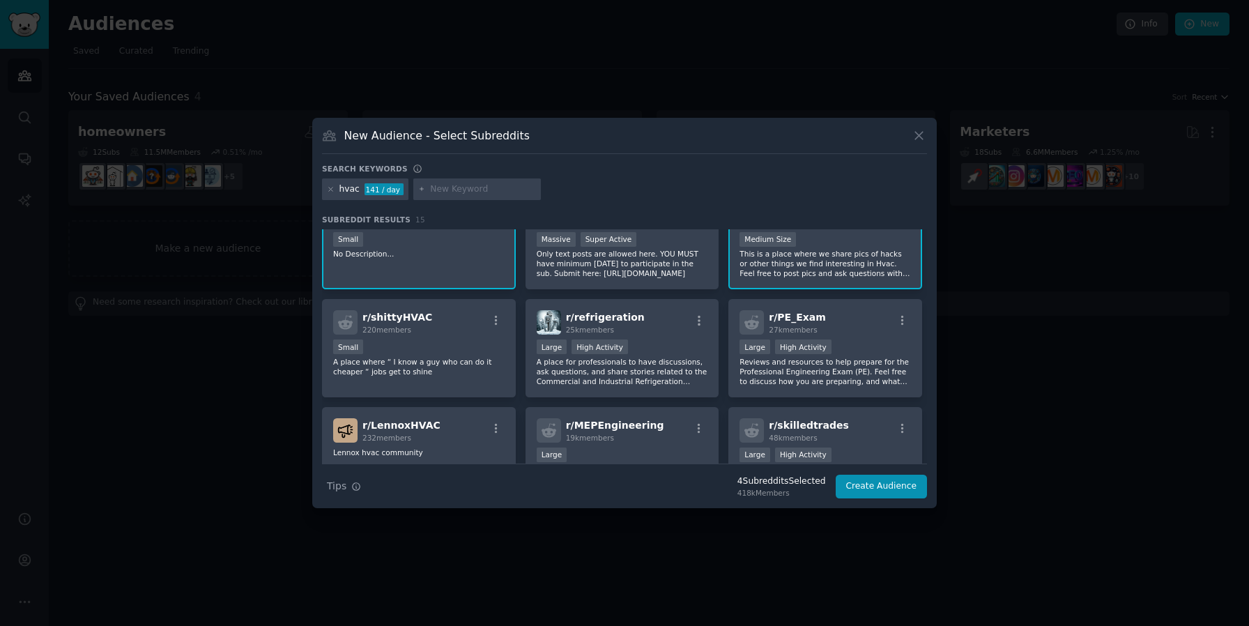
scroll to position [162, 0]
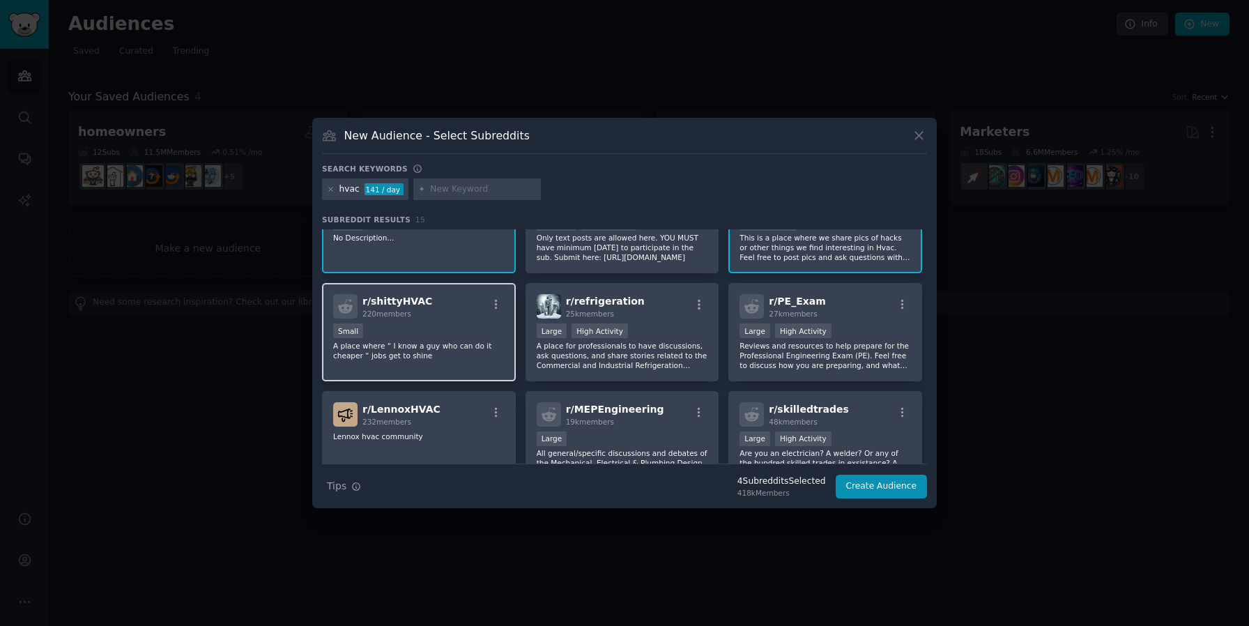
click at [491, 326] on div "Small" at bounding box center [419, 332] width 172 height 17
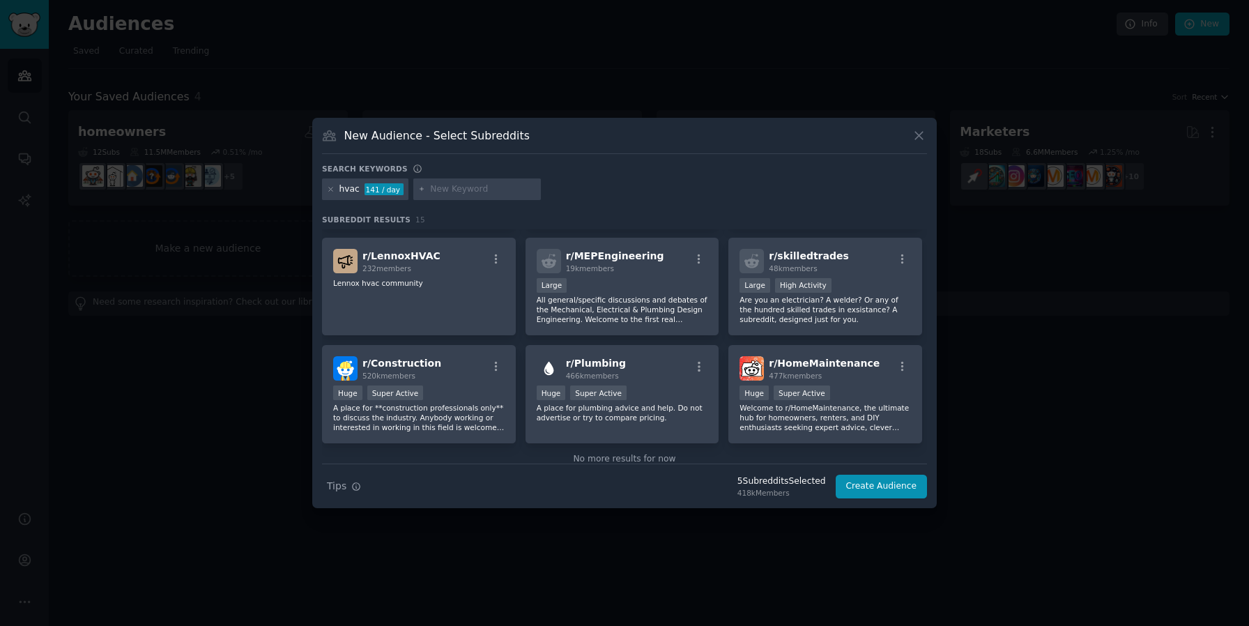
scroll to position [317, 0]
click at [864, 304] on p "Are you an electrician? A welder? Or any of the hundred skilled trades in exsis…" at bounding box center [826, 308] width 172 height 29
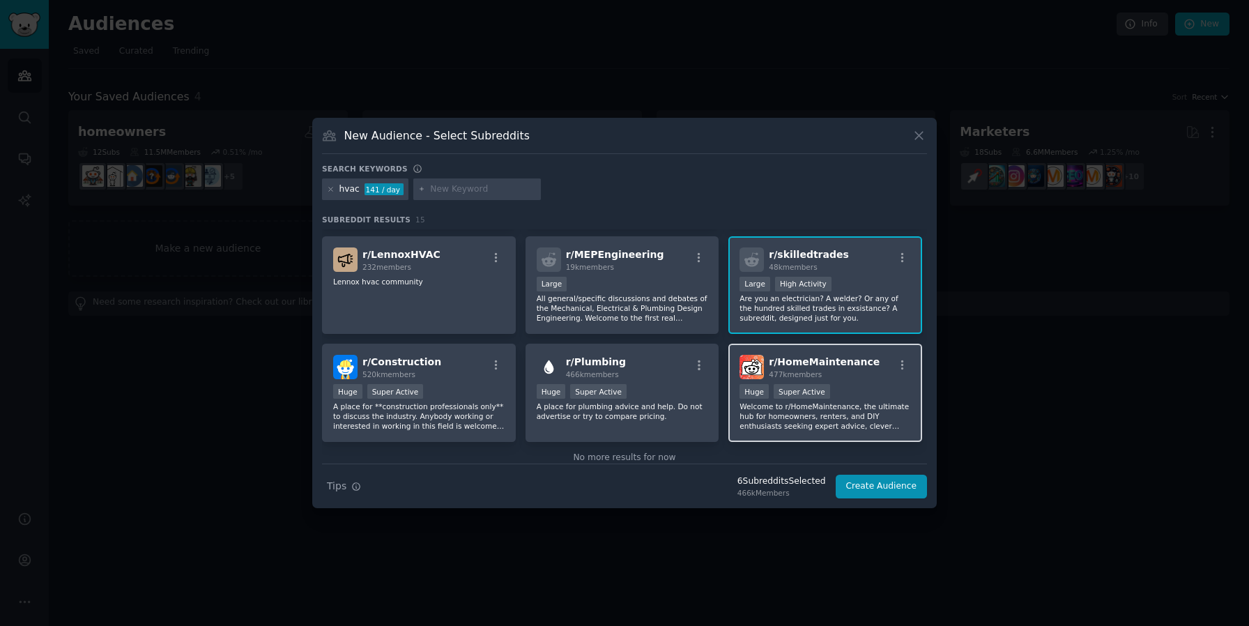
scroll to position [343, 0]
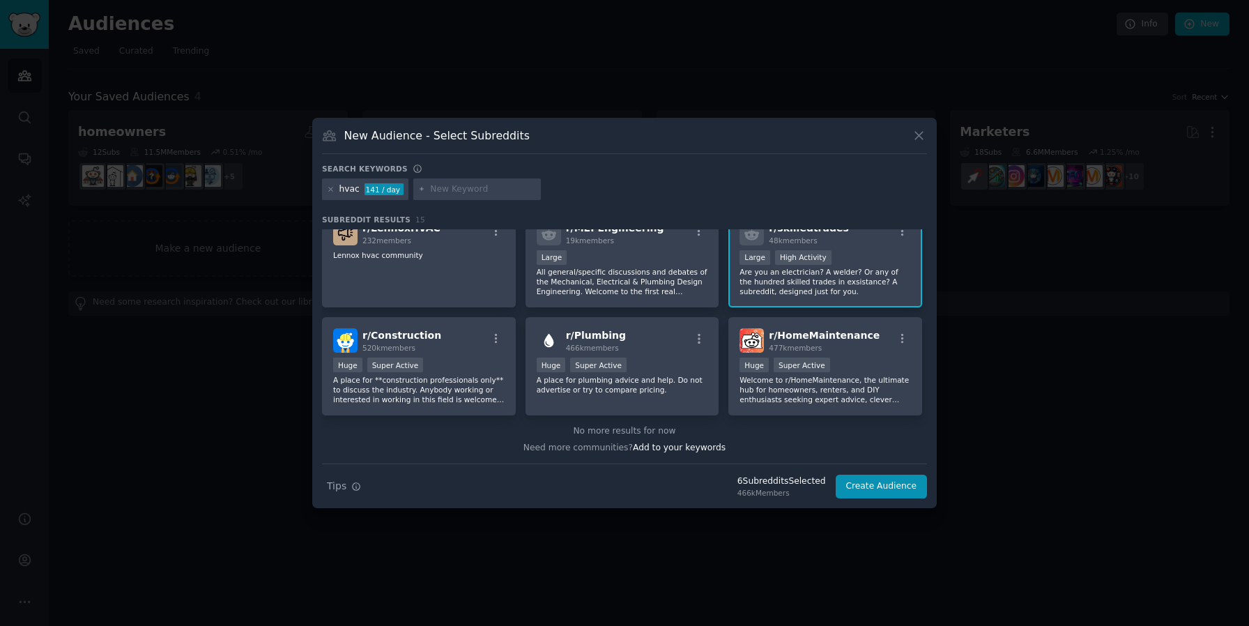
click at [856, 289] on p "Are you an electrician? A welder? Or any of the hundred skilled trades in exsis…" at bounding box center [826, 281] width 172 height 29
click at [876, 489] on button "Create Audience" at bounding box center [882, 487] width 92 height 24
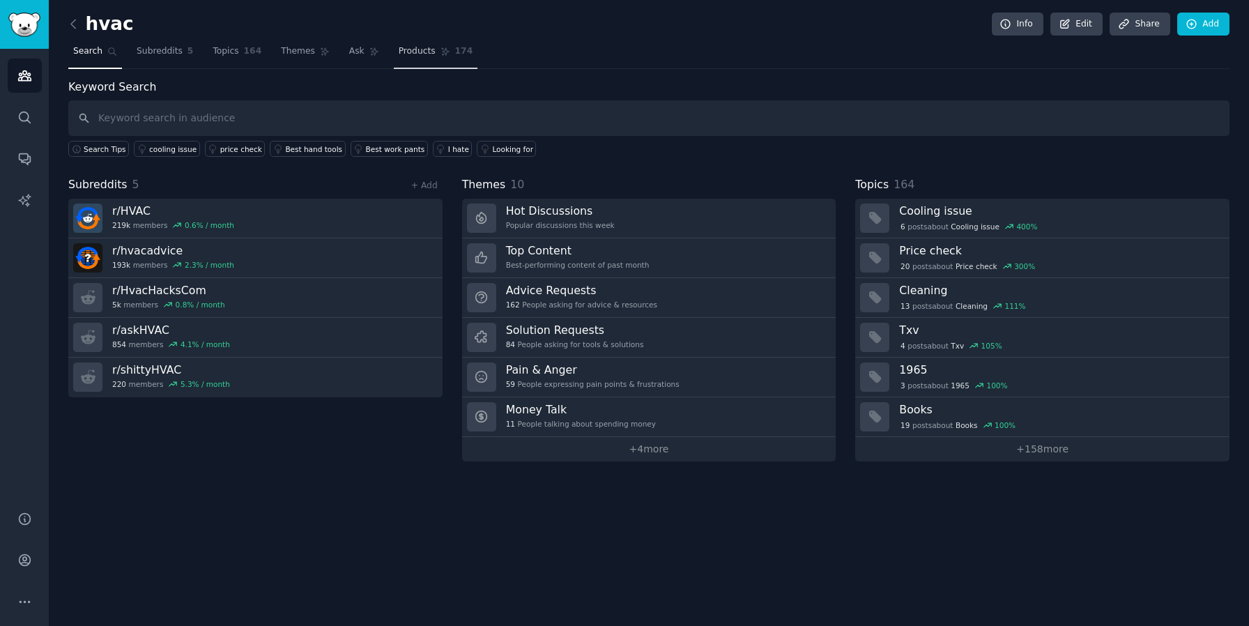
click at [417, 48] on span "Products" at bounding box center [417, 51] width 37 height 13
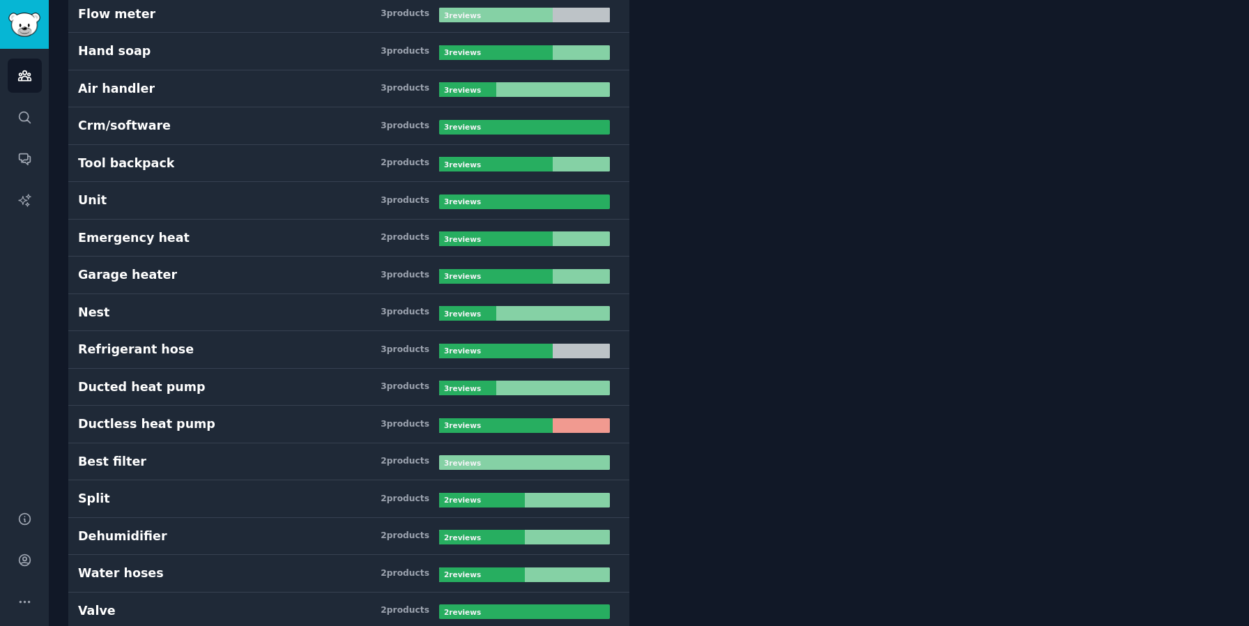
scroll to position [3513, 0]
